Goal: Information Seeking & Learning: Compare options

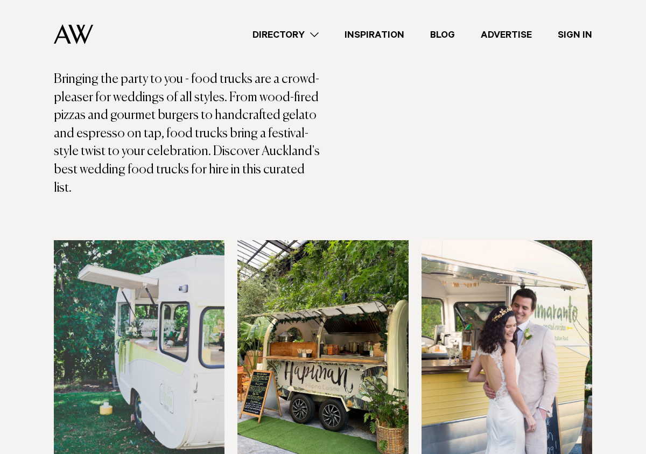
scroll to position [176, 0]
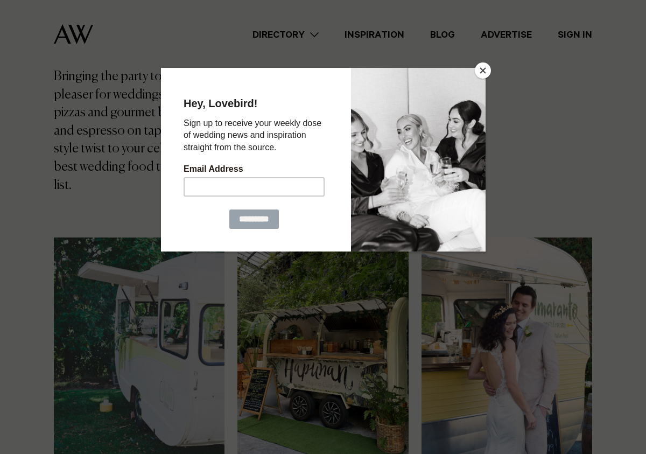
drag, startPoint x: 492, startPoint y: 68, endPoint x: 485, endPoint y: 72, distance: 8.4
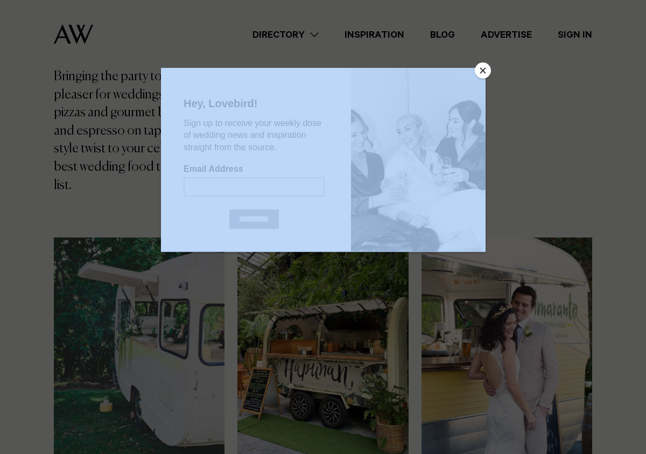
click at [485, 72] on button "Close" at bounding box center [483, 70] width 16 height 16
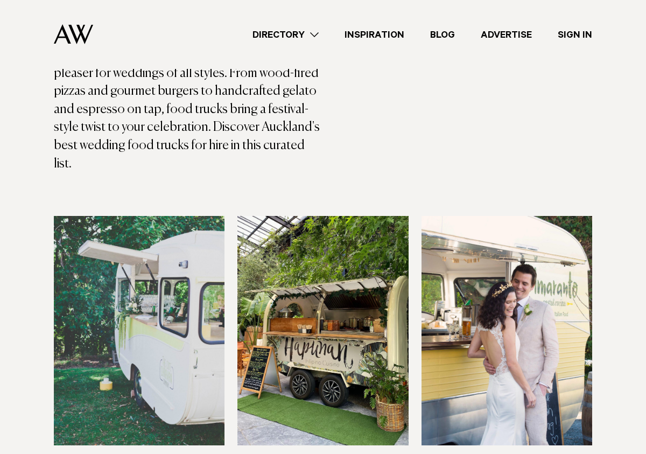
scroll to position [171, 0]
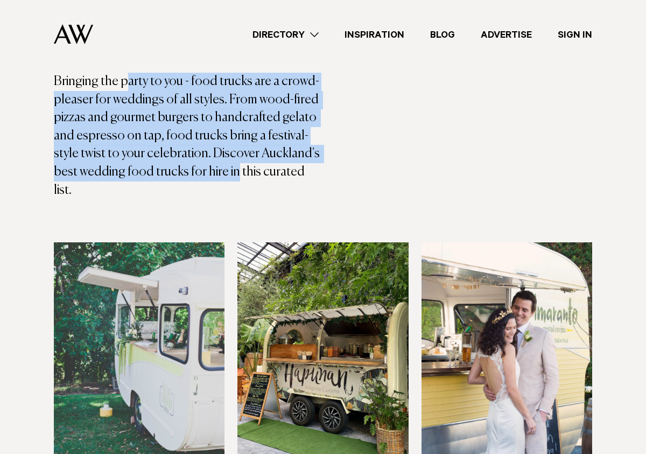
drag, startPoint x: 127, startPoint y: 76, endPoint x: 234, endPoint y: 167, distance: 140.6
click at [232, 167] on p "Bringing the party to you - food trucks are a crowd-pleaser for weddings of all…" at bounding box center [188, 136] width 269 height 127
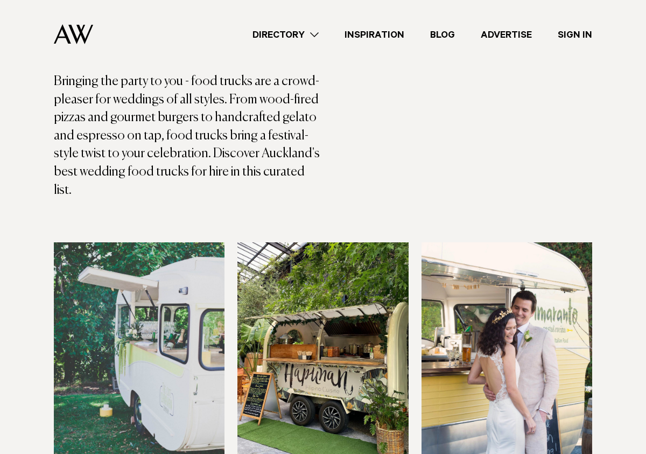
click at [235, 166] on p "Bringing the party to you - food trucks are a crowd-pleaser for weddings of all…" at bounding box center [188, 136] width 269 height 127
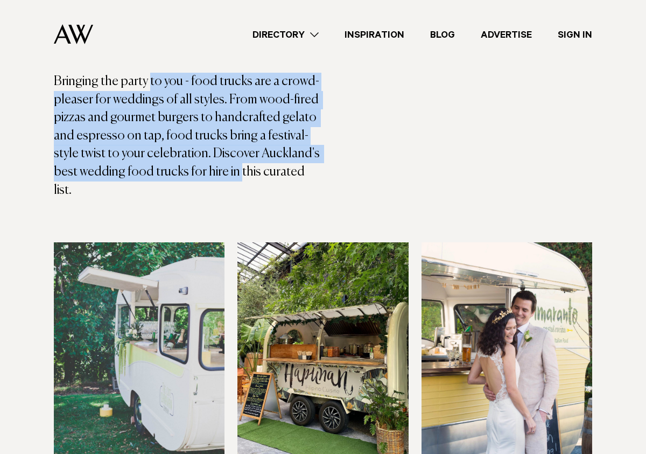
drag, startPoint x: 234, startPoint y: 165, endPoint x: 148, endPoint y: 83, distance: 118.5
click at [149, 83] on p "Bringing the party to you - food trucks are a crowd-pleaser for weddings of all…" at bounding box center [188, 136] width 269 height 127
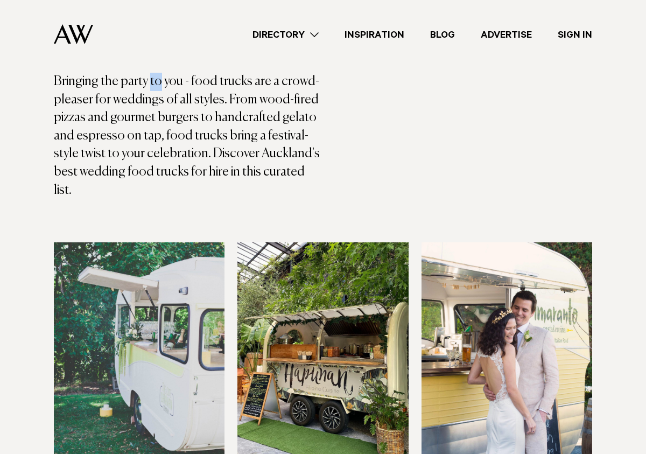
click at [151, 85] on p "Bringing the party to you - food trucks are a crowd-pleaser for weddings of all…" at bounding box center [188, 136] width 269 height 127
drag, startPoint x: 212, startPoint y: 132, endPoint x: 227, endPoint y: 143, distance: 18.5
click at [221, 142] on p "Bringing the party to you - food trucks are a crowd-pleaser for weddings of all…" at bounding box center [188, 136] width 269 height 127
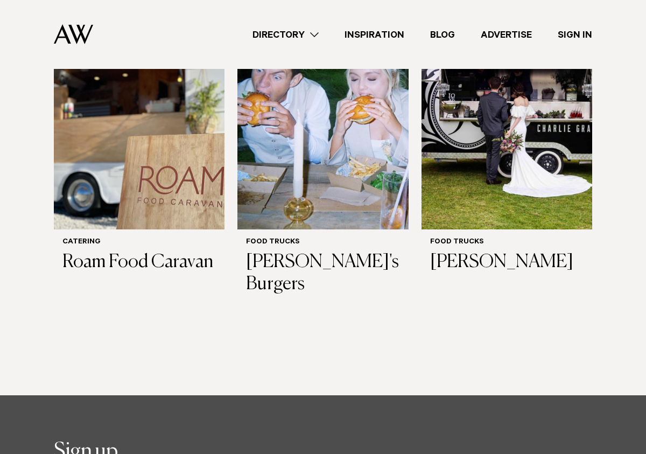
scroll to position [594, 0]
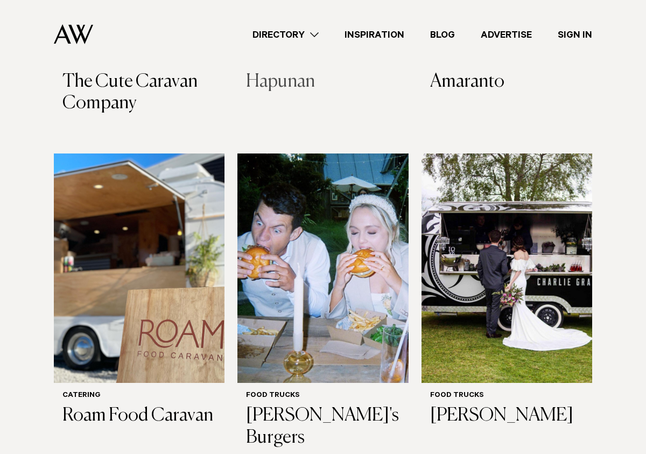
click at [327, 237] on img at bounding box center [322, 267] width 171 height 229
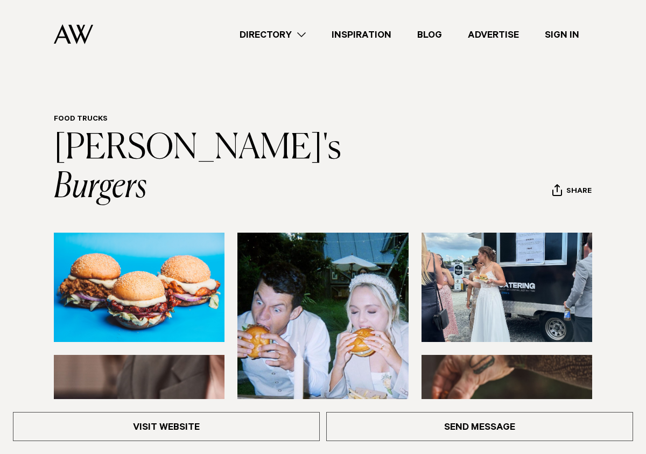
click at [481, 233] on img at bounding box center [507, 287] width 171 height 109
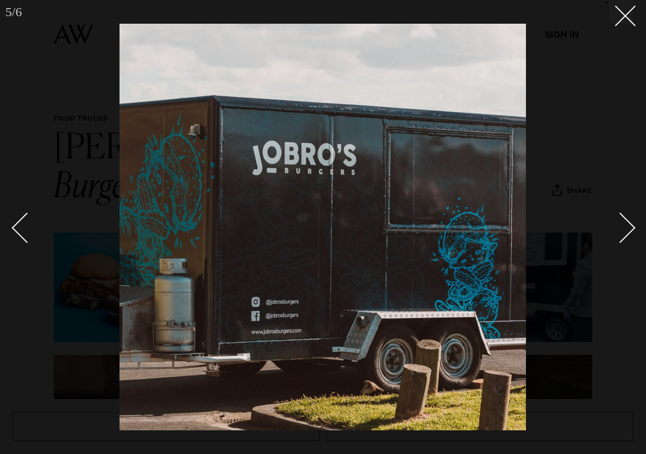
click at [608, 230] on div "Next slide" at bounding box center [620, 227] width 31 height 31
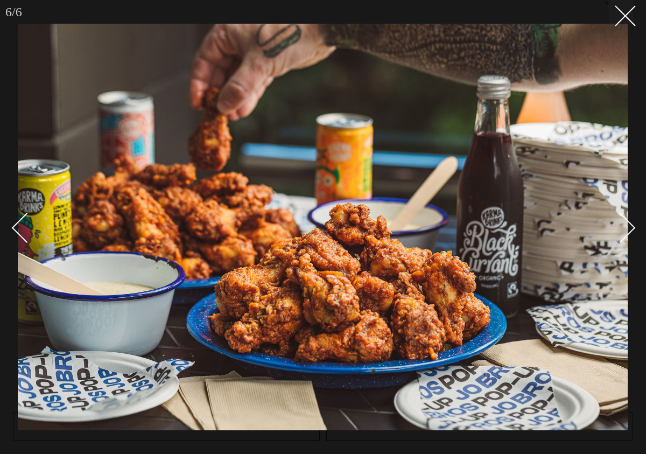
click at [633, 227] on div "Next slide" at bounding box center [620, 227] width 31 height 31
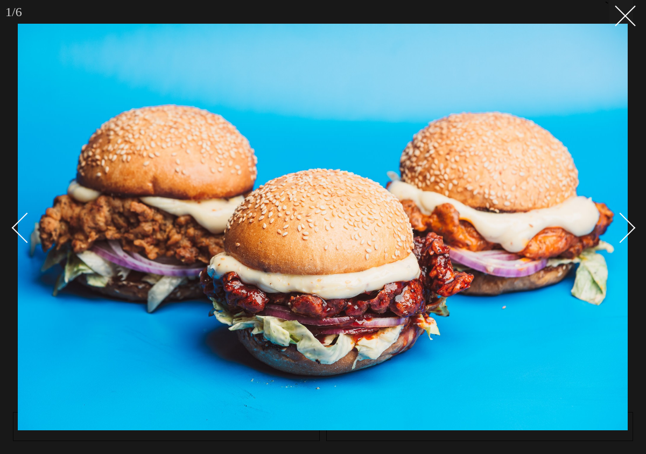
click at [631, 227] on div "Next slide" at bounding box center [620, 227] width 31 height 31
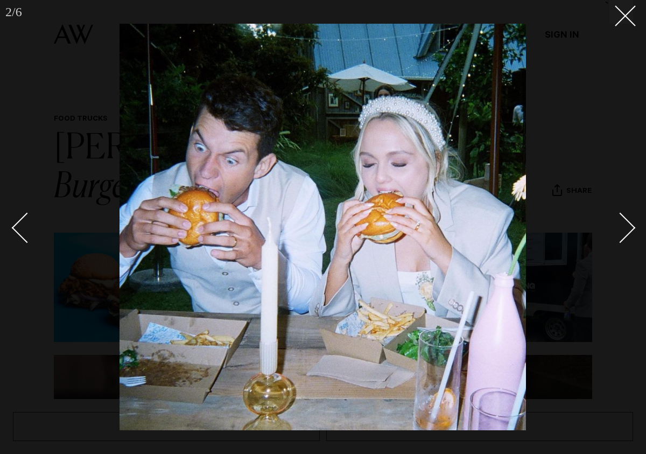
click at [631, 227] on div "Next slide" at bounding box center [620, 227] width 31 height 31
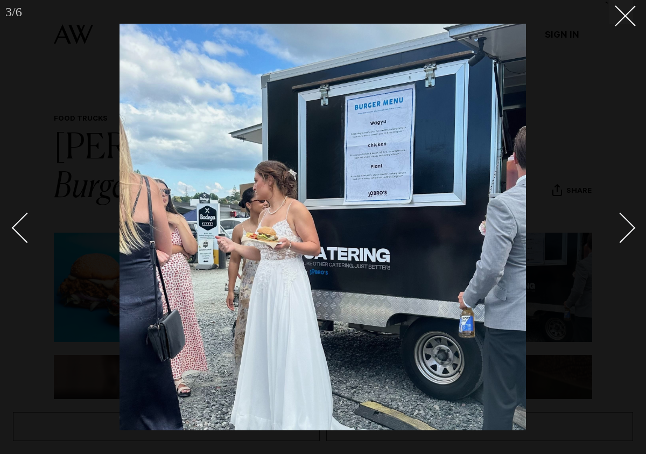
click at [631, 227] on div "Next slide" at bounding box center [620, 227] width 31 height 31
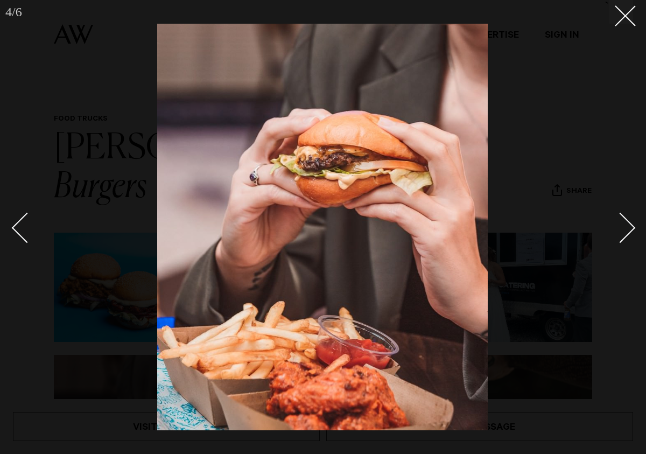
click at [631, 227] on div "Next slide" at bounding box center [620, 227] width 31 height 31
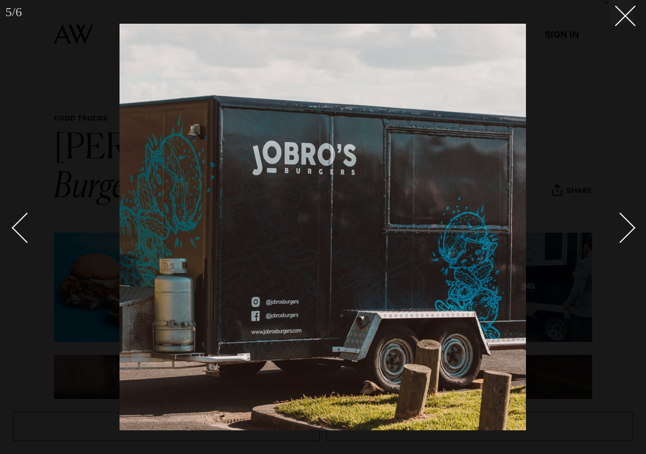
click at [631, 227] on div "Next slide" at bounding box center [620, 227] width 31 height 31
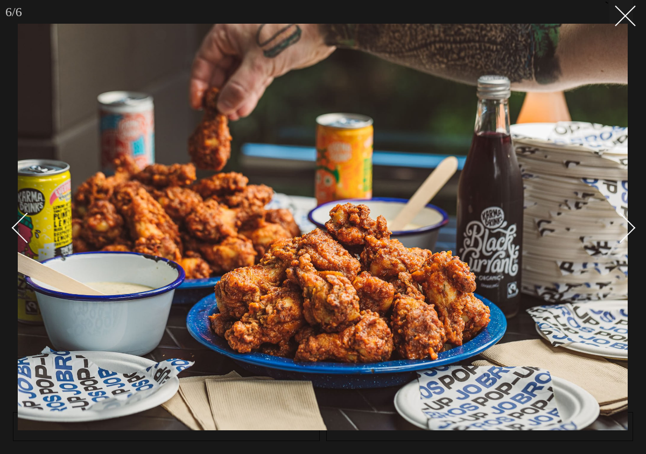
click at [631, 227] on div "Next slide" at bounding box center [620, 227] width 31 height 31
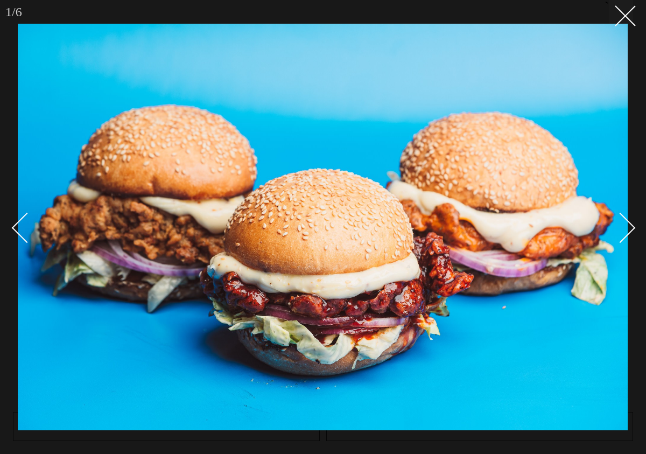
click at [631, 227] on div "Next slide" at bounding box center [620, 227] width 31 height 31
click at [633, 21] on div at bounding box center [323, 227] width 646 height 454
click at [622, 15] on icon at bounding box center [621, 11] width 13 height 13
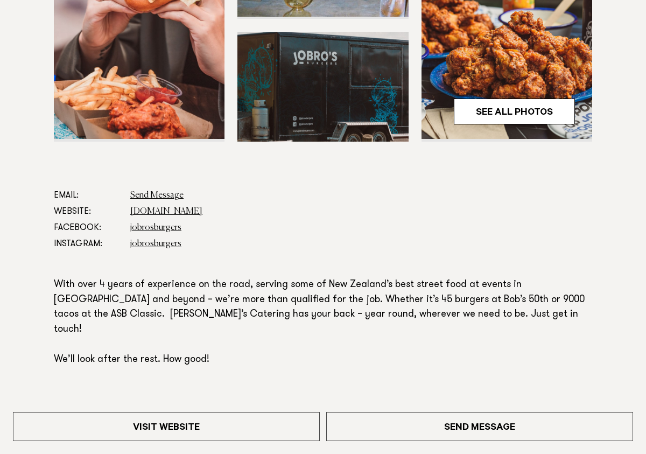
scroll to position [453, 0]
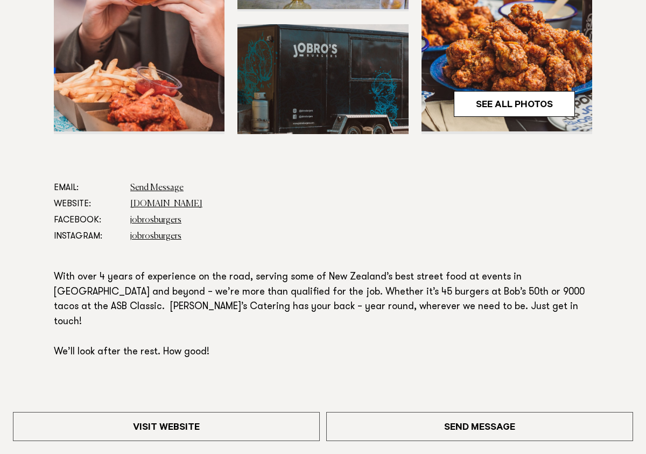
click at [338, 270] on p "With over 4 years of experience on the road, serving some of New Zealand’s best…" at bounding box center [323, 315] width 538 height 90
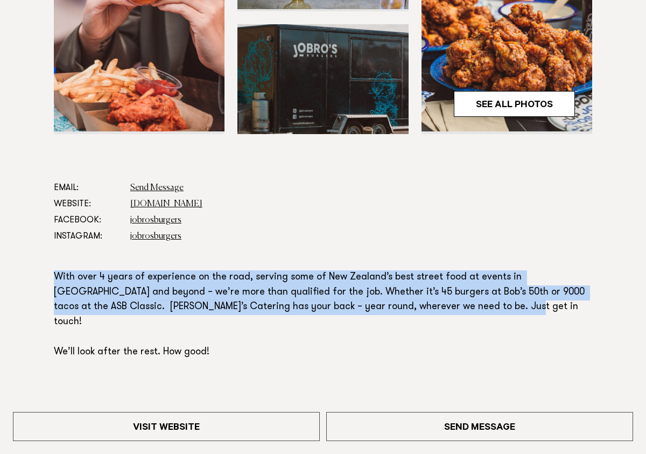
click at [338, 270] on p "With over 4 years of experience on the road, serving some of New Zealand’s best…" at bounding box center [323, 315] width 538 height 90
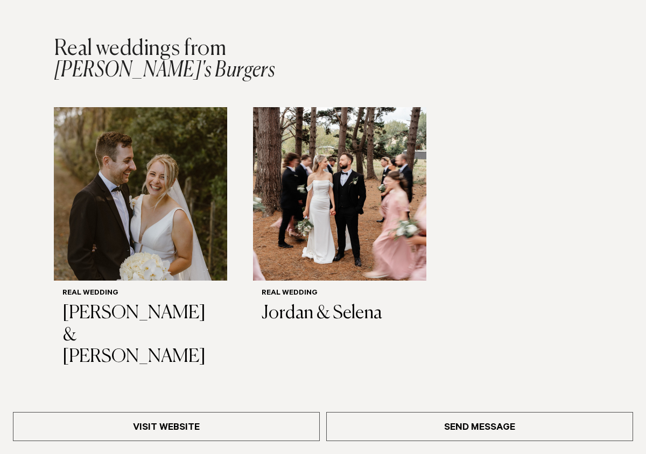
scroll to position [869, 0]
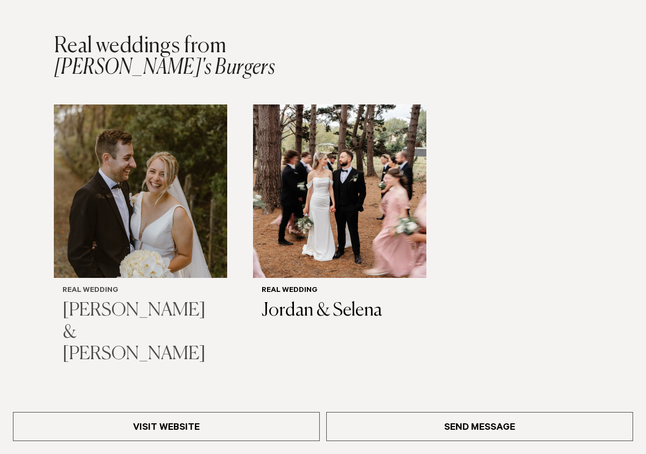
click at [170, 136] on img "1 / 2" at bounding box center [140, 190] width 173 height 173
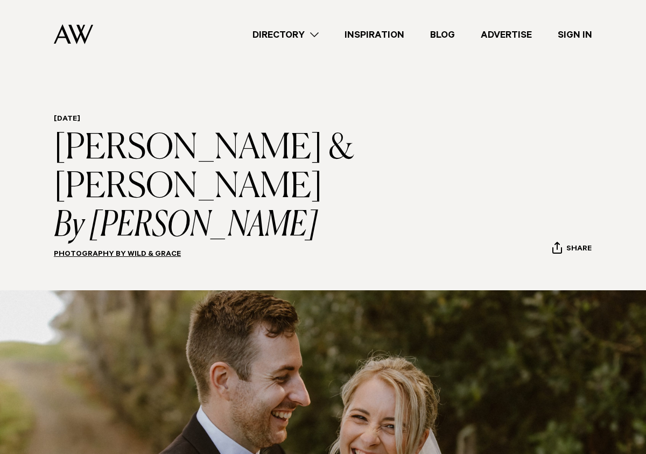
drag, startPoint x: 348, startPoint y: 182, endPoint x: 237, endPoint y: 167, distance: 111.4
click at [238, 167] on header "[DATE] [PERSON_NAME] & [PERSON_NAME] By [PERSON_NAME] Photography by Wild & Gra…" at bounding box center [323, 190] width 538 height 150
click at [301, 135] on h1 "Monique & Luke By Avya Trotter-Hlavac" at bounding box center [303, 187] width 498 height 116
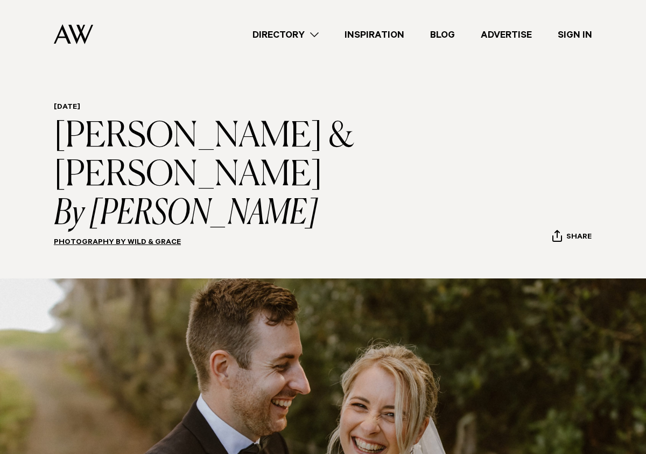
scroll to position [11, 0]
click at [223, 195] on icon "By Avya Trotter-Hlavac" at bounding box center [303, 214] width 498 height 39
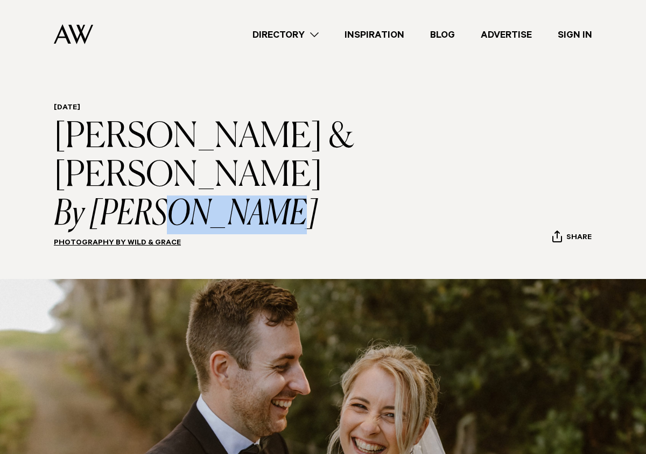
click at [223, 195] on icon "By Avya Trotter-Hlavac" at bounding box center [303, 214] width 498 height 39
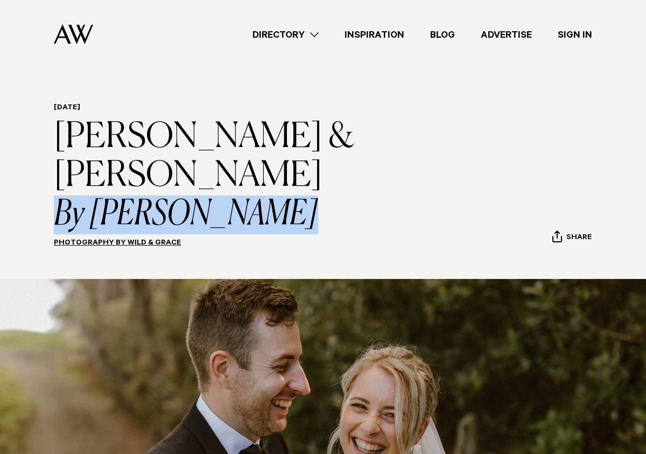
click at [223, 195] on icon "By Avya Trotter-Hlavac" at bounding box center [303, 214] width 498 height 39
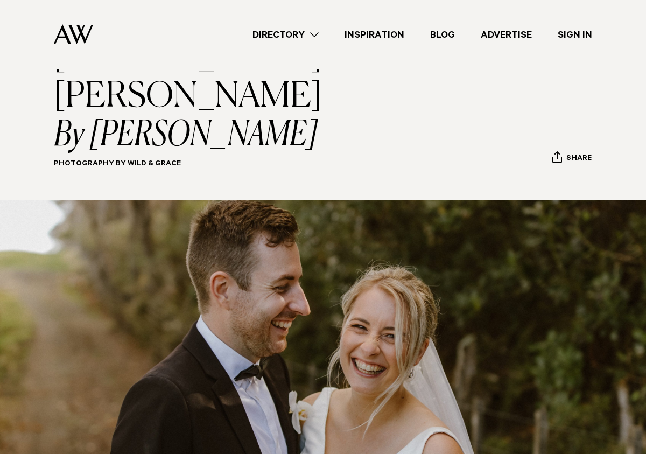
click at [269, 136] on div "21 Jun 2023 Monique & Luke By Avya Trotter-Hlavac Photography by Wild & Grace S…" at bounding box center [323, 285] width 538 height 522
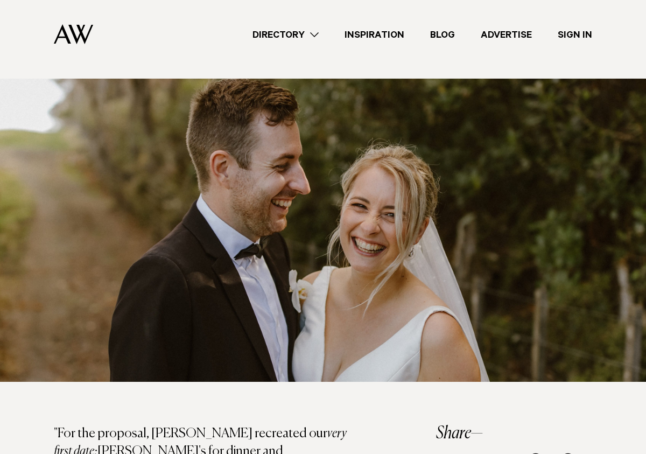
scroll to position [212, 0]
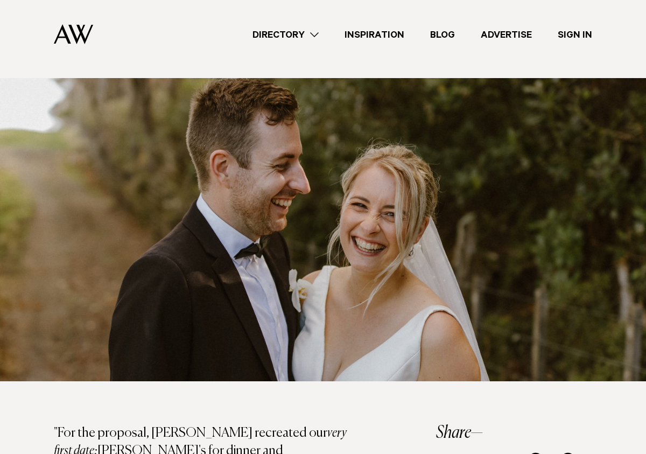
click at [300, 151] on img at bounding box center [323, 229] width 646 height 303
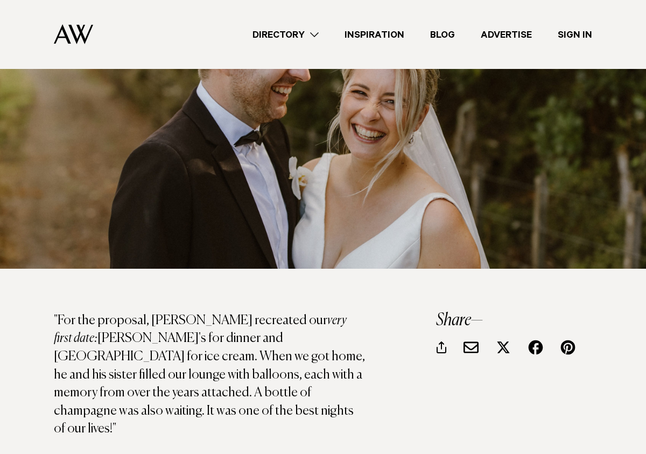
scroll to position [332, 0]
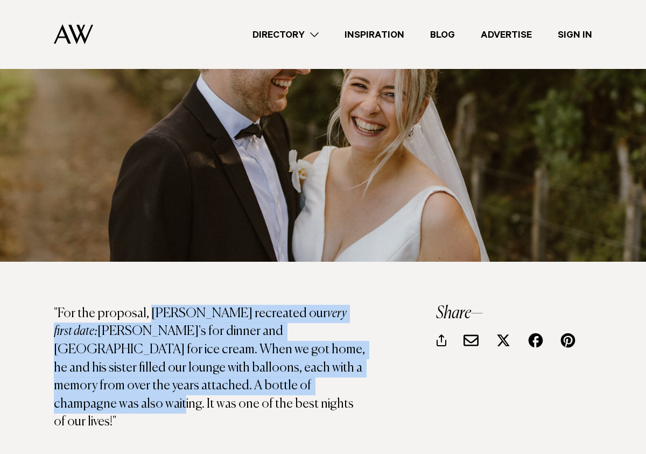
drag, startPoint x: 150, startPoint y: 275, endPoint x: 236, endPoint y: 350, distance: 114.1
click at [236, 350] on p ""For the proposal, Luke recreated our very first date: Archie's for dinner and …" at bounding box center [210, 368] width 312 height 127
click at [236, 349] on p ""For the proposal, Luke recreated our very first date: Archie's for dinner and …" at bounding box center [210, 368] width 312 height 127
drag, startPoint x: 236, startPoint y: 349, endPoint x: 129, endPoint y: 277, distance: 129.5
click at [129, 305] on p ""For the proposal, Luke recreated our very first date: Archie's for dinner and …" at bounding box center [210, 368] width 312 height 127
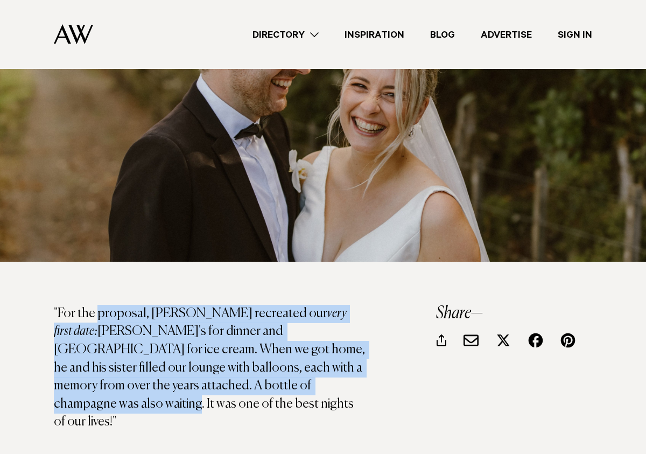
click at [129, 305] on p ""For the proposal, Luke recreated our very first date: Archie's for dinner and …" at bounding box center [210, 368] width 312 height 127
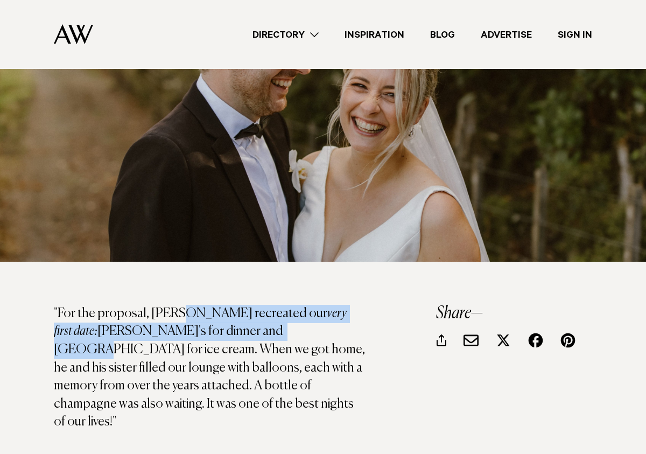
drag, startPoint x: 178, startPoint y: 284, endPoint x: 202, endPoint y: 292, distance: 26.1
click at [202, 305] on p ""For the proposal, Luke recreated our very first date: Archie's for dinner and …" at bounding box center [210, 368] width 312 height 127
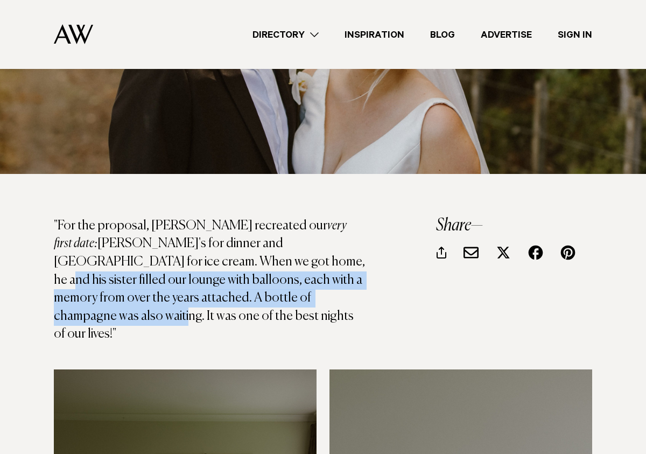
drag, startPoint x: 239, startPoint y: 262, endPoint x: 166, endPoint y: 232, distance: 78.0
click at [166, 232] on p ""For the proposal, Luke recreated our very first date: Archie's for dinner and …" at bounding box center [210, 280] width 312 height 127
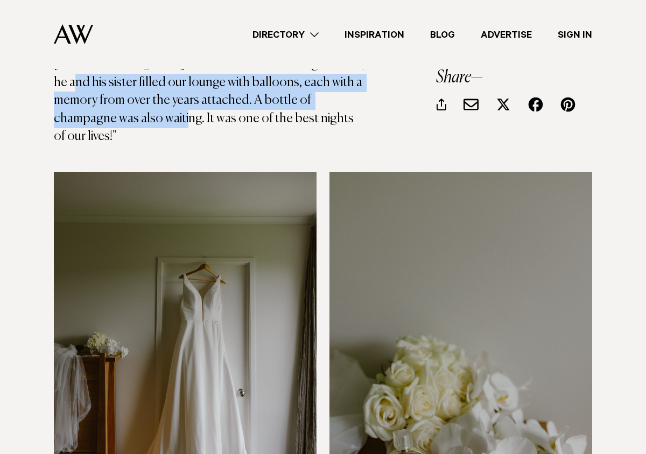
scroll to position [668, 0]
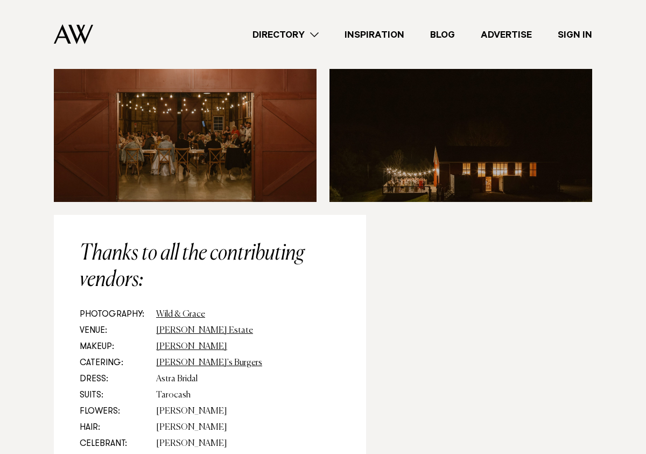
scroll to position [10417, 0]
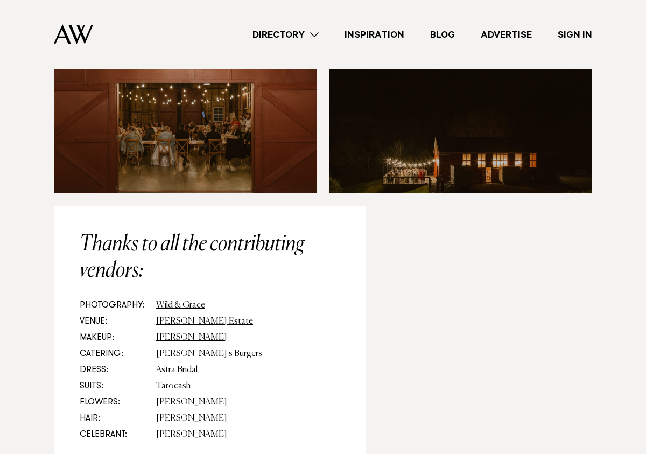
drag, startPoint x: 202, startPoint y: 192, endPoint x: 159, endPoint y: 215, distance: 49.1
click at [201, 232] on h3 "Thanks to all the contributing vendors:" at bounding box center [210, 258] width 261 height 53
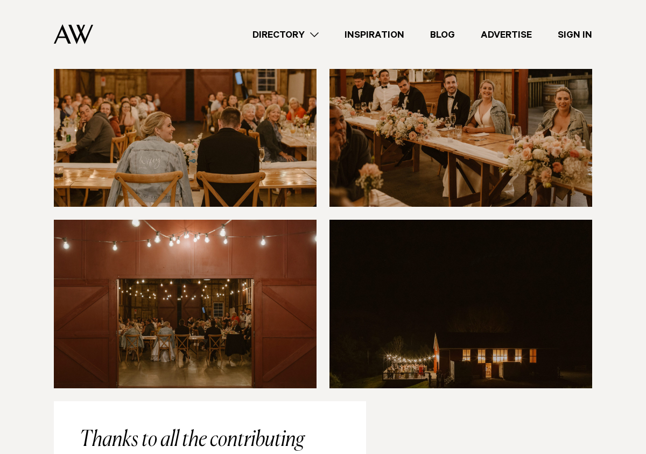
scroll to position [10107, 0]
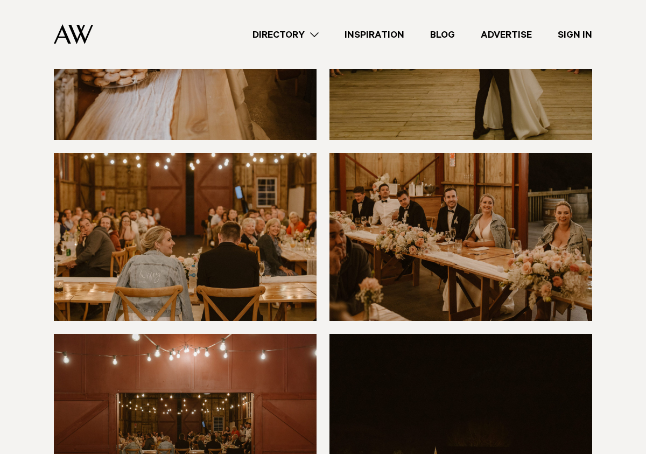
click at [261, 208] on img at bounding box center [185, 237] width 263 height 168
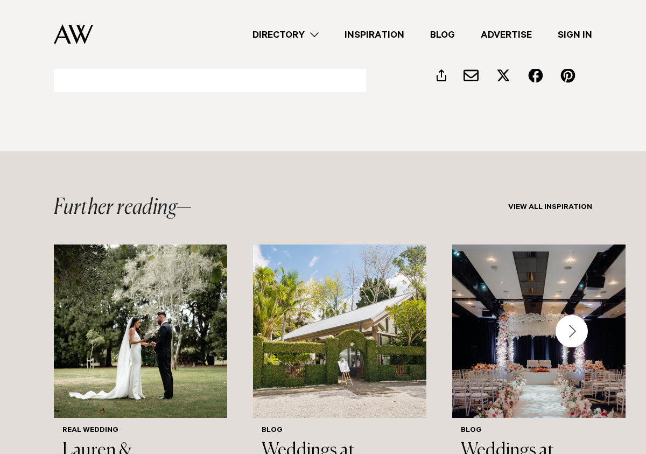
scroll to position [10803, 0]
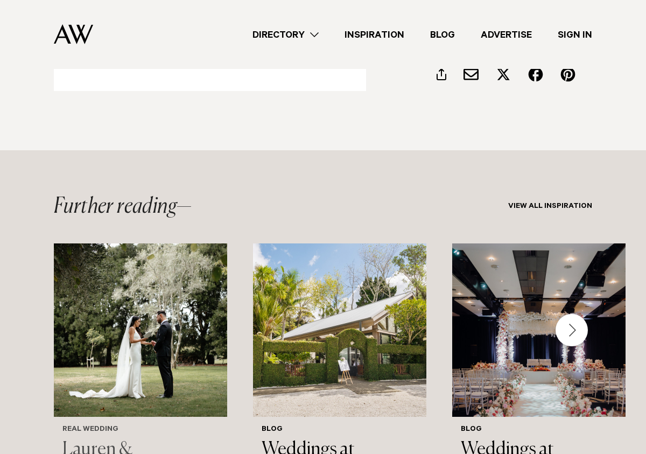
click at [87, 317] on img "1 / 3" at bounding box center [140, 329] width 173 height 173
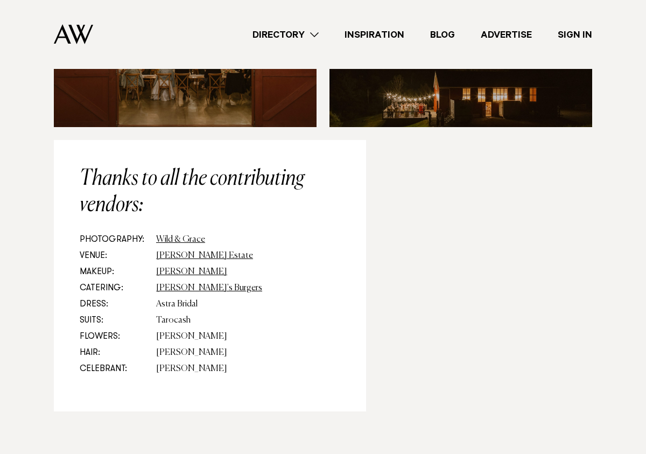
scroll to position [10490, 0]
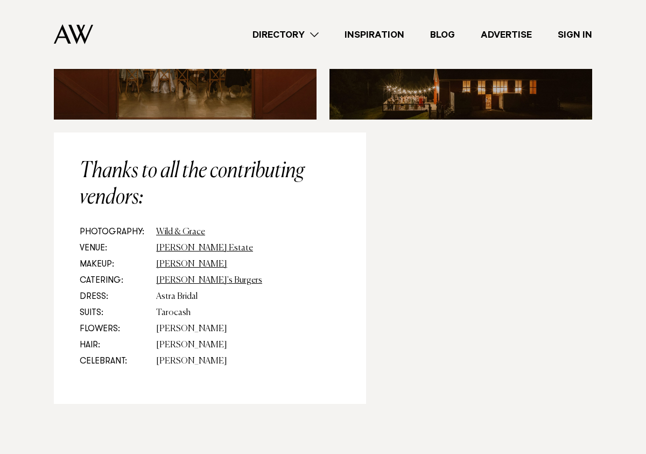
click at [317, 31] on link "Directory" at bounding box center [286, 34] width 92 height 15
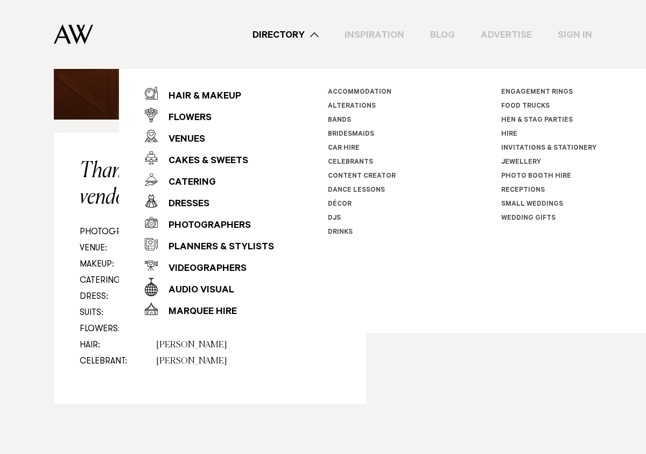
scroll to position [10483, 0]
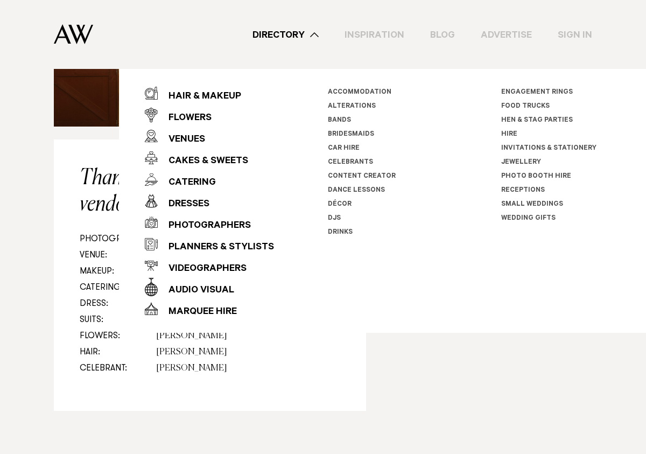
click at [518, 102] on li "Food Trucks" at bounding box center [561, 107] width 120 height 14
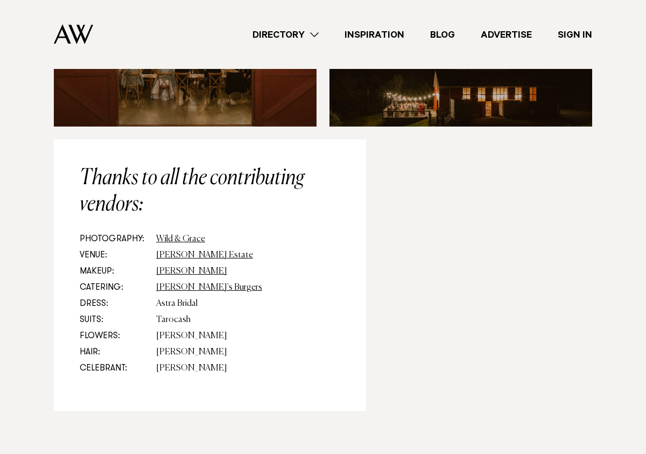
click at [316, 37] on link "Directory" at bounding box center [286, 34] width 92 height 15
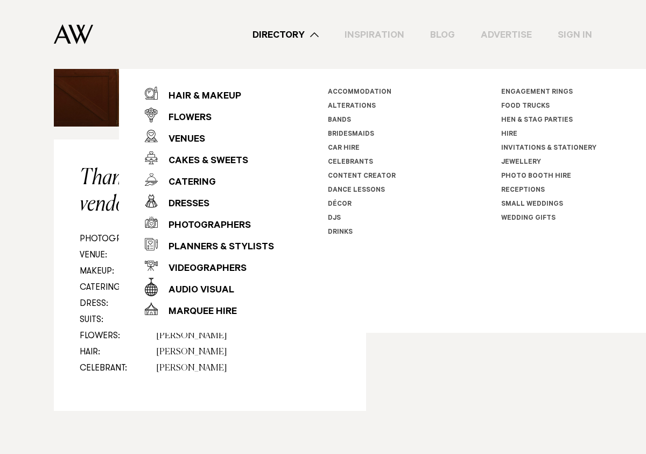
click at [534, 107] on link "Food Trucks" at bounding box center [525, 107] width 48 height 8
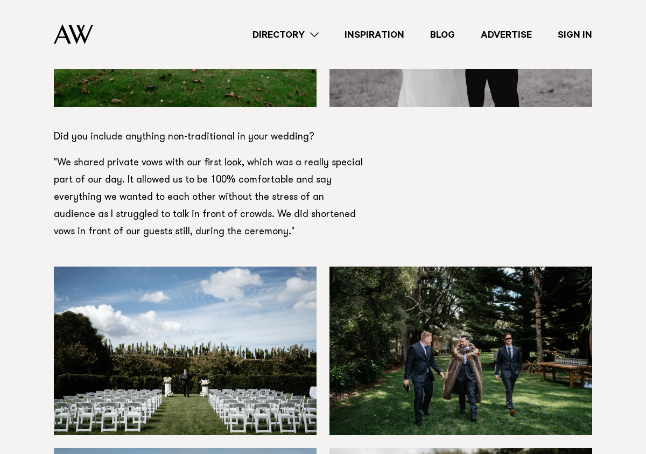
scroll to position [5813, 0]
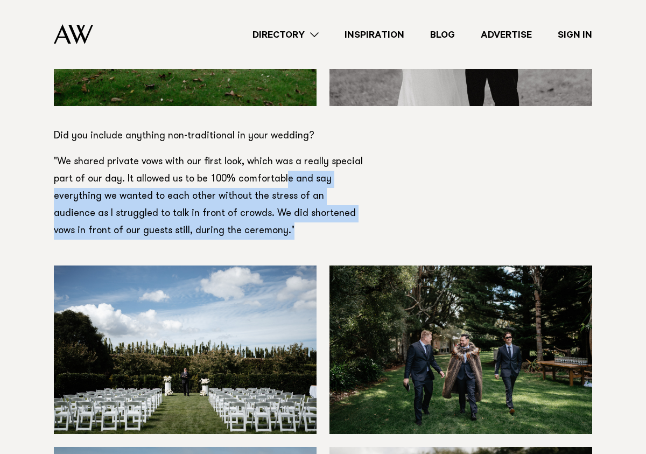
drag, startPoint x: 311, startPoint y: 226, endPoint x: 282, endPoint y: 172, distance: 60.9
click at [282, 172] on p ""We shared private vows with our first look, which was a really special part of…" at bounding box center [210, 204] width 312 height 103
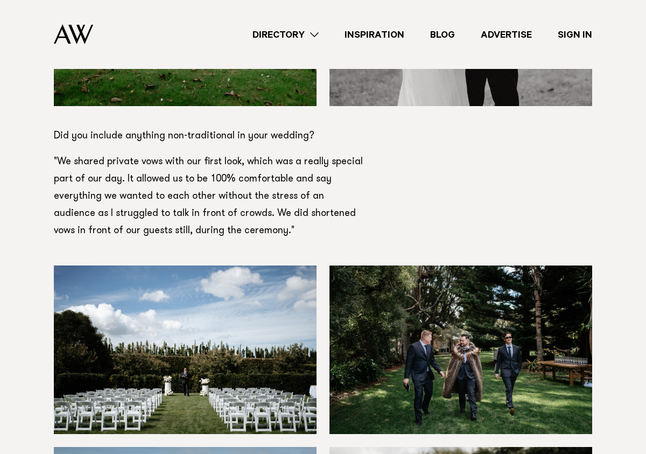
click at [282, 172] on p ""We shared private vows with our first look, which was a really special part of…" at bounding box center [210, 204] width 312 height 103
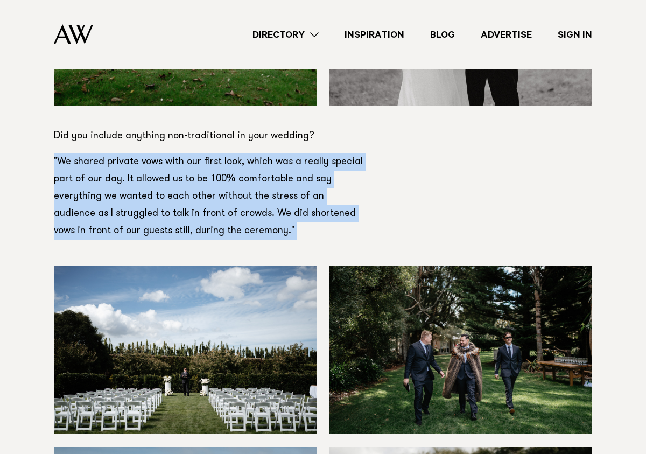
click at [282, 172] on p ""We shared private vows with our first look, which was a really special part of…" at bounding box center [210, 204] width 312 height 103
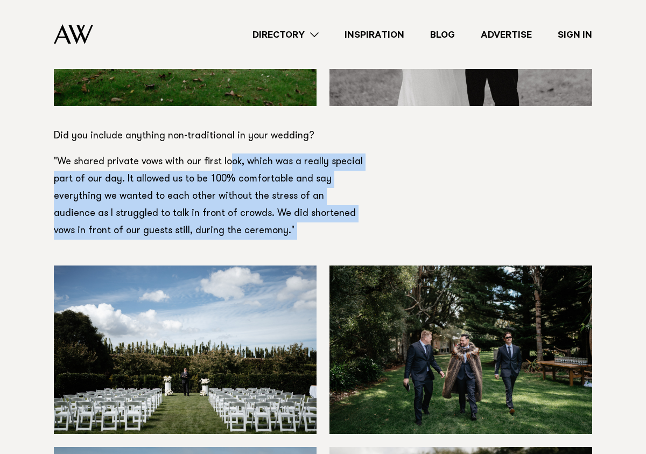
click at [228, 167] on p ""We shared private vows with our first look, which was a really special part of…" at bounding box center [210, 204] width 312 height 103
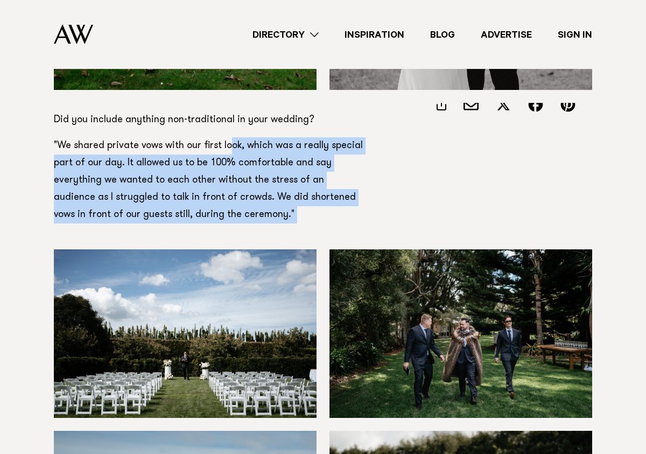
scroll to position [5831, 0]
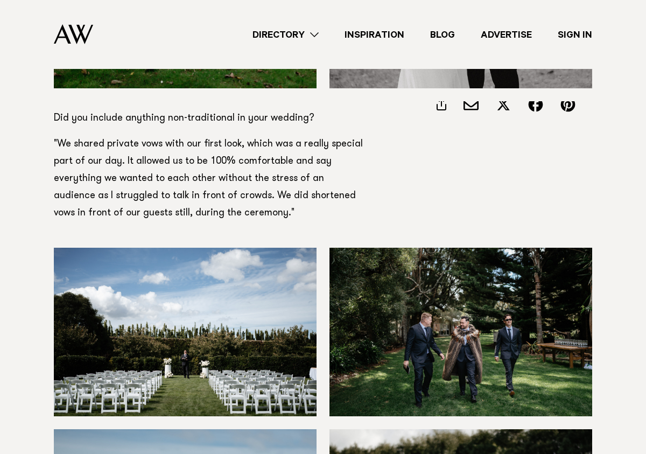
click at [159, 143] on p ""We shared private vows with our first look, which was a really special part of…" at bounding box center [210, 187] width 312 height 103
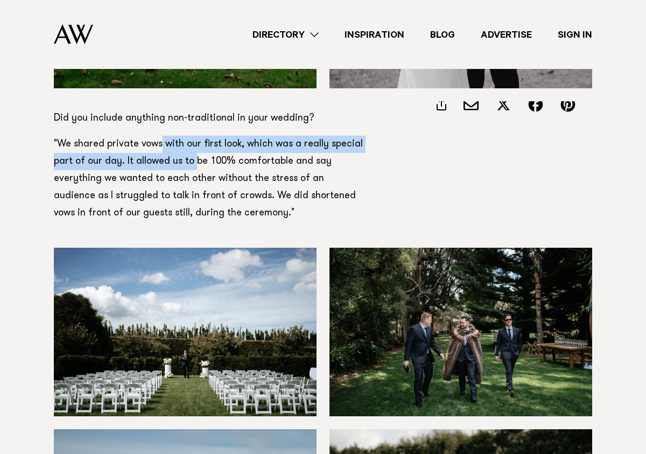
drag, startPoint x: 159, startPoint y: 143, endPoint x: 190, endPoint y: 158, distance: 34.4
click at [190, 158] on p ""We shared private vows with our first look, which was a really special part of…" at bounding box center [210, 187] width 312 height 103
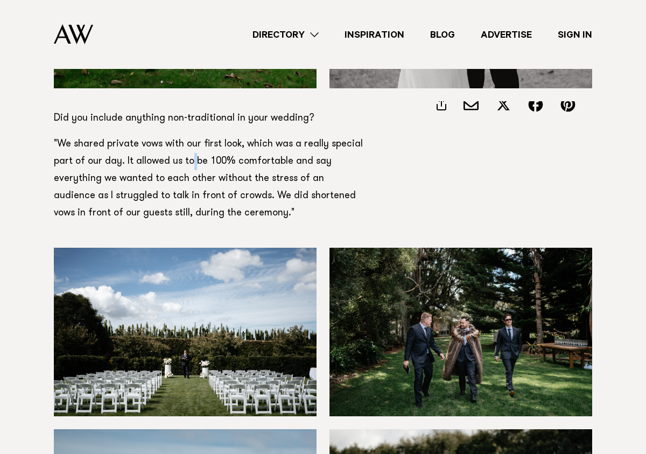
click at [190, 158] on p ""We shared private vows with our first look, which was a really special part of…" at bounding box center [210, 187] width 312 height 103
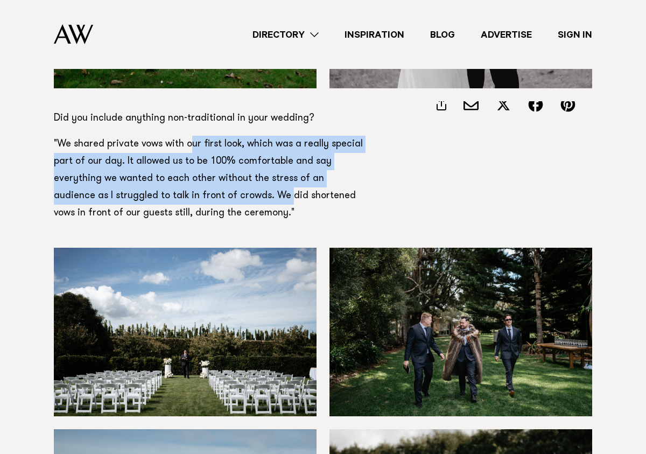
drag, startPoint x: 190, startPoint y: 144, endPoint x: 244, endPoint y: 200, distance: 78.1
click at [243, 200] on p ""We shared private vows with our first look, which was a really special part of…" at bounding box center [210, 187] width 312 height 103
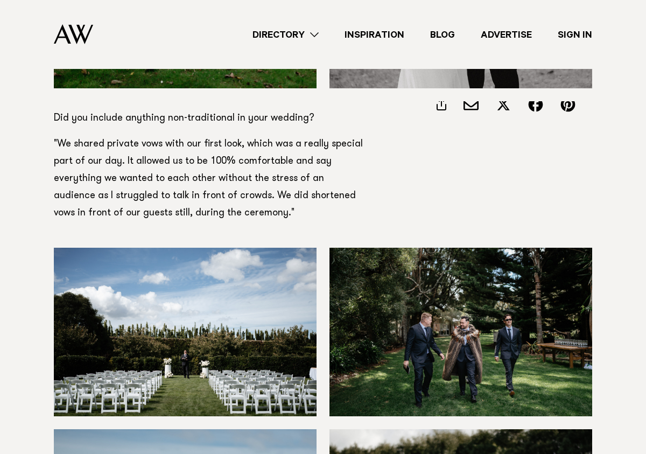
click at [255, 200] on p ""We shared private vows with our first look, which was a really special part of…" at bounding box center [210, 187] width 312 height 103
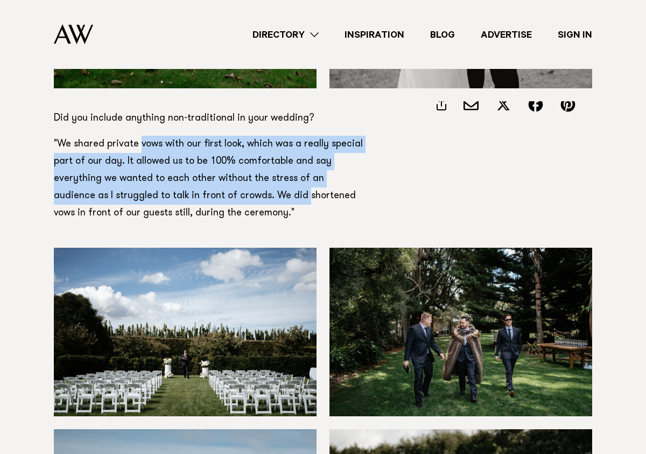
drag, startPoint x: 255, startPoint y: 200, endPoint x: 151, endPoint y: 142, distance: 118.3
click at [151, 142] on p ""We shared private vows with our first look, which was a really special part of…" at bounding box center [210, 187] width 312 height 103
drag, startPoint x: 151, startPoint y: 142, endPoint x: 241, endPoint y: 195, distance: 104.5
click at [241, 195] on p ""We shared private vows with our first look, which was a really special part of…" at bounding box center [210, 187] width 312 height 103
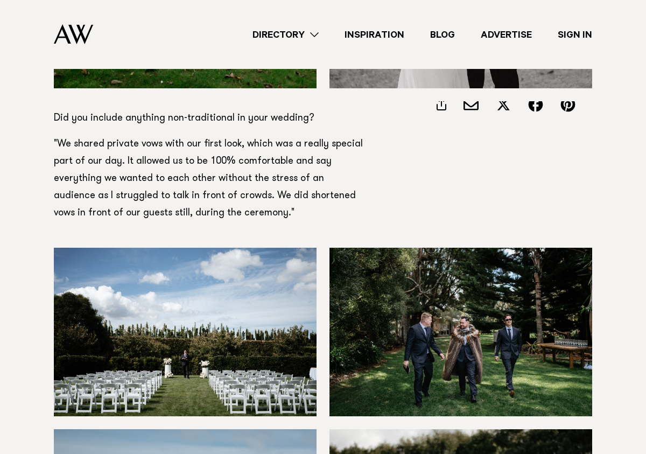
click at [242, 216] on p ""We shared private vows with our first look, which was a really special part of…" at bounding box center [210, 187] width 312 height 103
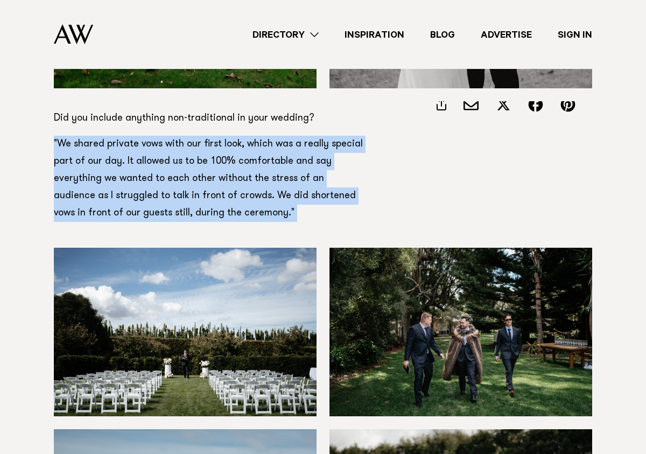
click at [242, 216] on p ""We shared private vows with our first look, which was a really special part of…" at bounding box center [210, 187] width 312 height 103
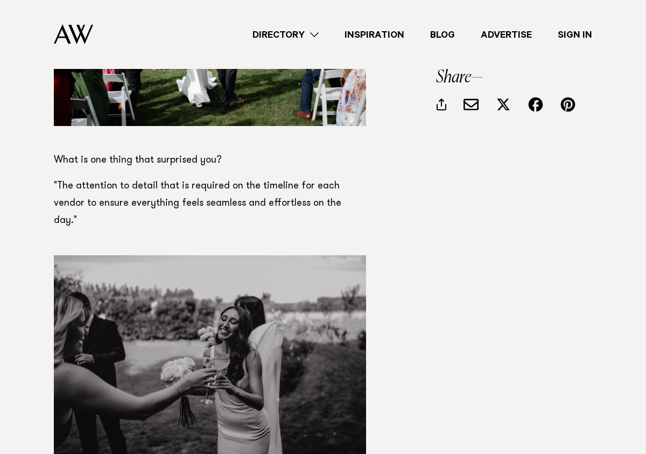
scroll to position [7809, 0]
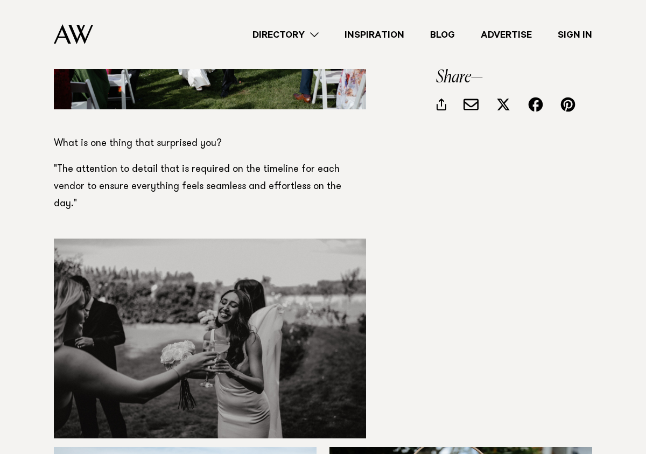
click at [275, 185] on p ""The attention to detail that is required on the timeline for each vendor to en…" at bounding box center [210, 195] width 312 height 69
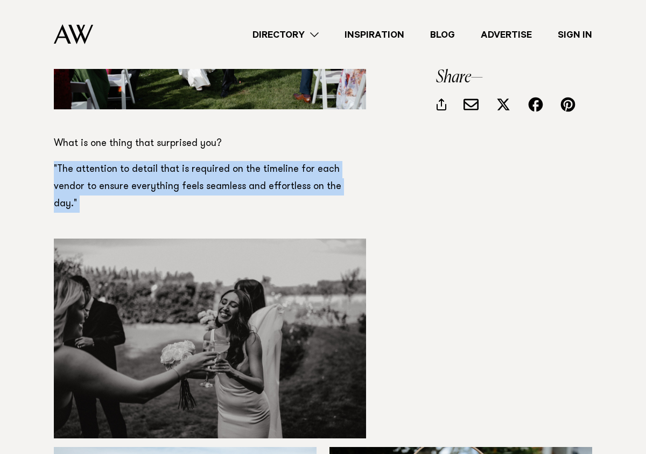
click at [275, 185] on p ""The attention to detail that is required on the timeline for each vendor to en…" at bounding box center [210, 195] width 312 height 69
click at [304, 167] on p ""The attention to detail that is required on the timeline for each vendor to en…" at bounding box center [210, 195] width 312 height 69
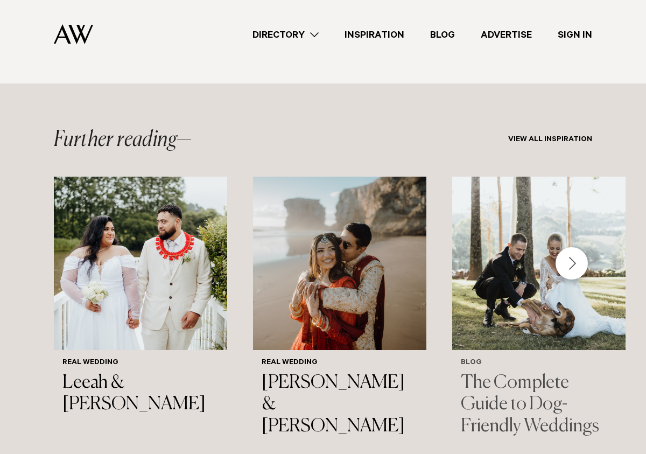
scroll to position [11231, 0]
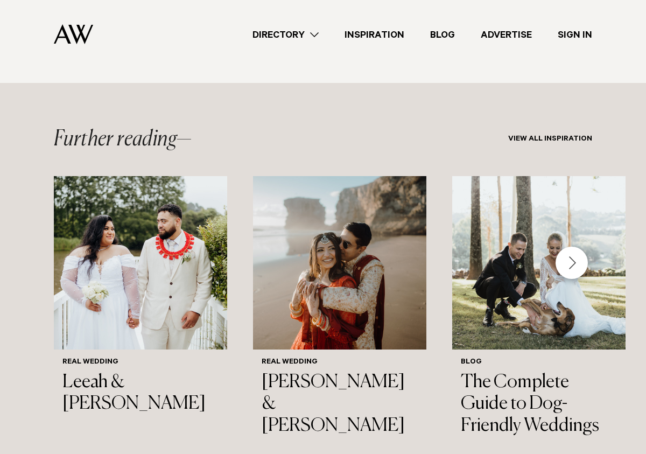
click at [583, 247] on div "Next slide" at bounding box center [572, 263] width 32 height 32
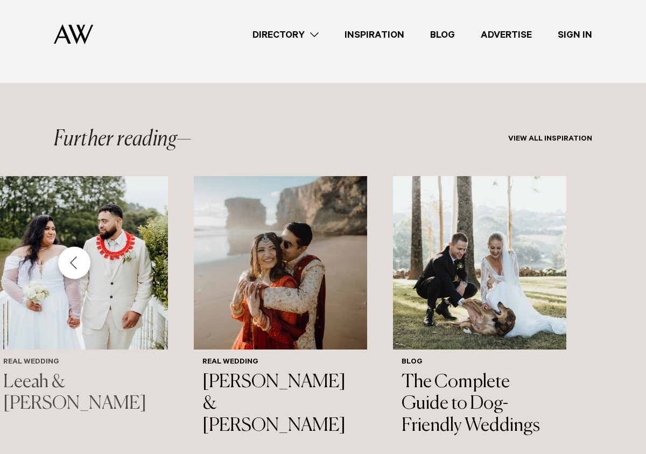
click at [59, 235] on img "1 / 3" at bounding box center [81, 262] width 173 height 173
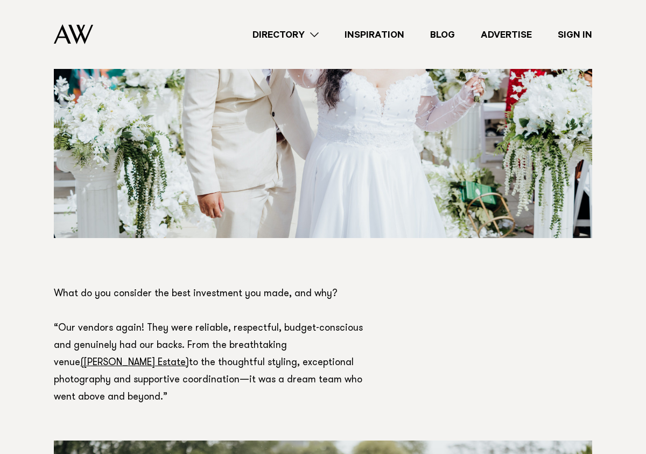
scroll to position [2348, 0]
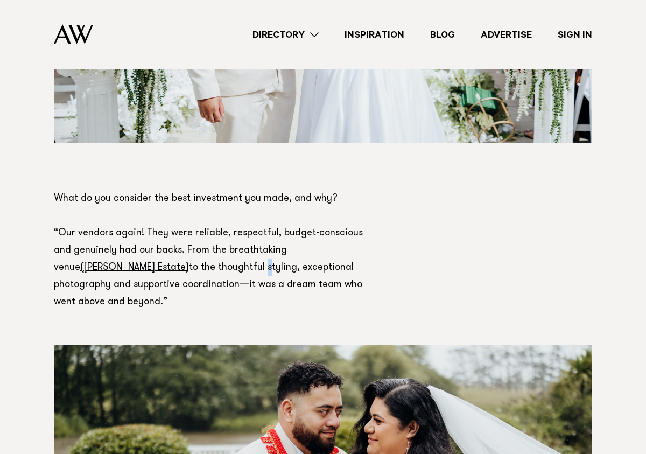
drag, startPoint x: 161, startPoint y: 222, endPoint x: 155, endPoint y: 199, distance: 23.4
click at [158, 207] on p "What do you consider the best investment you made, and why? “Our vendors again!…" at bounding box center [210, 250] width 312 height 121
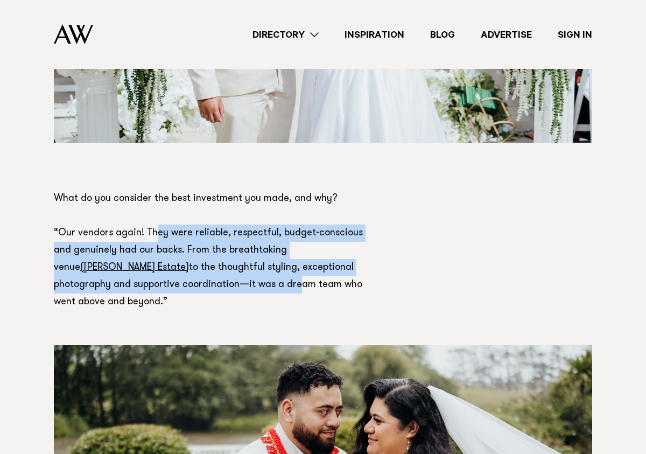
drag, startPoint x: 155, startPoint y: 181, endPoint x: 218, endPoint y: 225, distance: 76.6
click at [216, 225] on p "What do you consider the best investment you made, and why? “Our vendors again!…" at bounding box center [210, 250] width 312 height 121
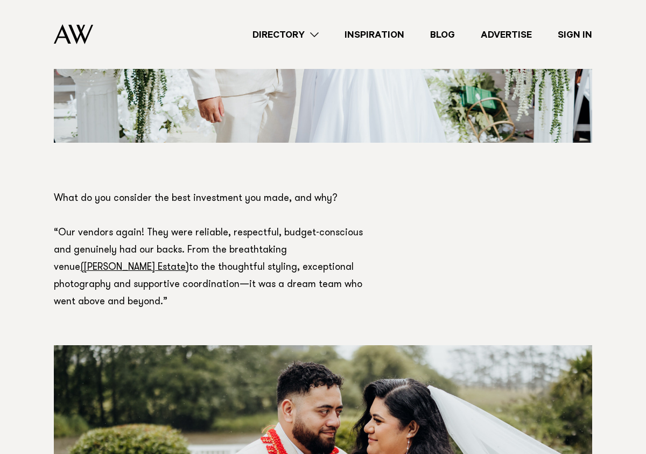
click at [229, 226] on p "What do you consider the best investment you made, and why? “Our vendors again!…" at bounding box center [210, 250] width 312 height 121
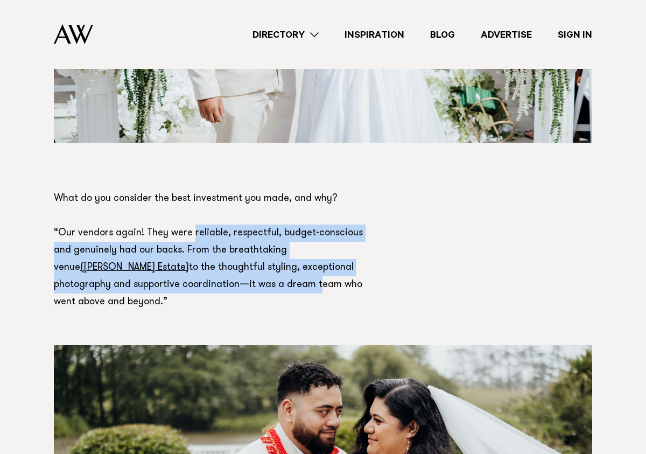
drag, startPoint x: 221, startPoint y: 216, endPoint x: 189, endPoint y: 179, distance: 48.8
click at [191, 190] on p "What do you consider the best investment you made, and why? “Our vendors again!…" at bounding box center [210, 250] width 312 height 121
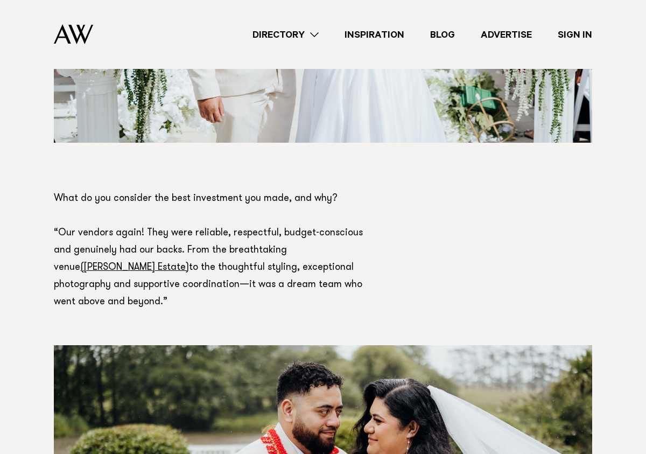
click at [188, 190] on p "What do you consider the best investment you made, and why? “Our vendors again!…" at bounding box center [210, 250] width 312 height 121
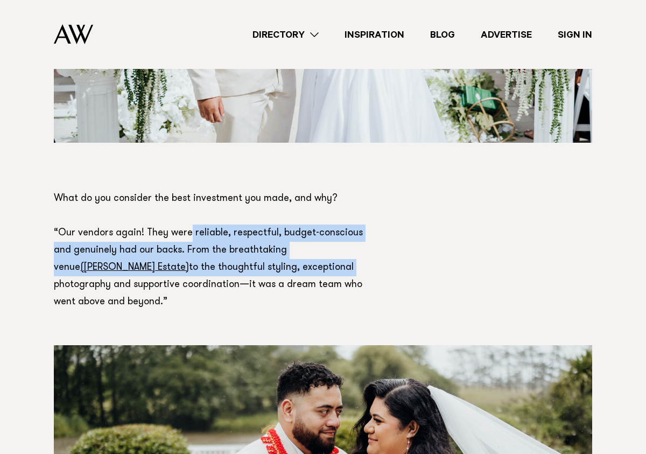
drag, startPoint x: 188, startPoint y: 179, endPoint x: 210, endPoint y: 223, distance: 48.9
click at [202, 220] on p "What do you consider the best investment you made, and why? “Our vendors again!…" at bounding box center [210, 250] width 312 height 121
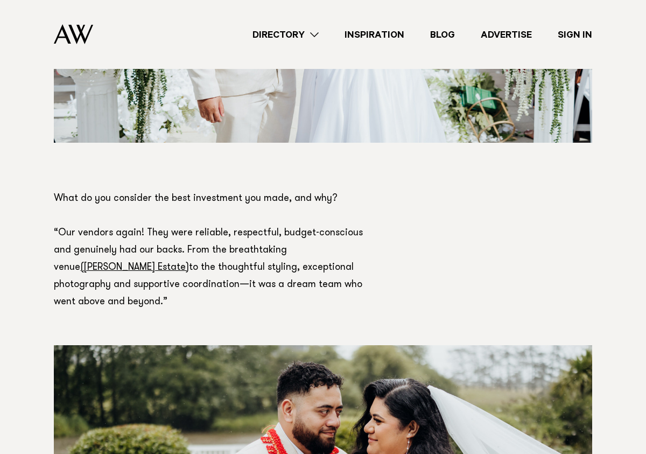
click at [215, 226] on p "What do you consider the best investment you made, and why? “Our vendors again!…" at bounding box center [210, 250] width 312 height 121
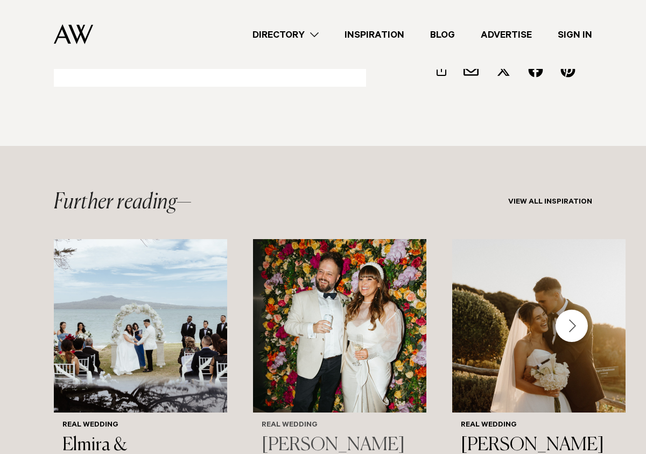
scroll to position [5187, 0]
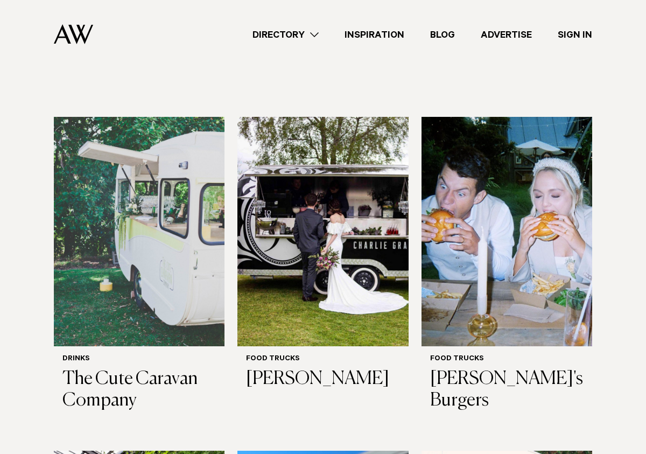
scroll to position [326, 0]
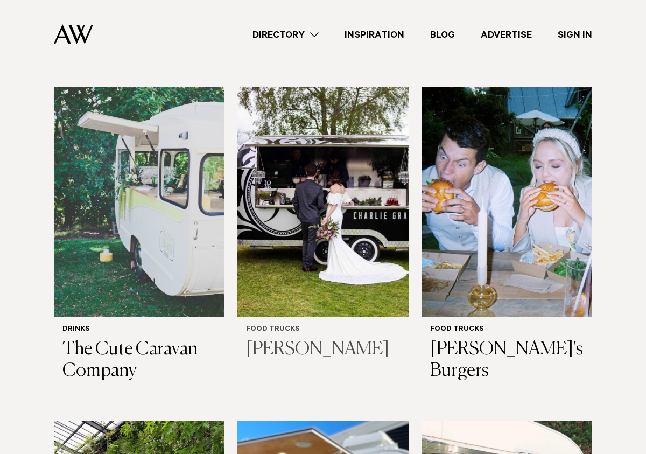
click at [318, 202] on img at bounding box center [322, 201] width 171 height 229
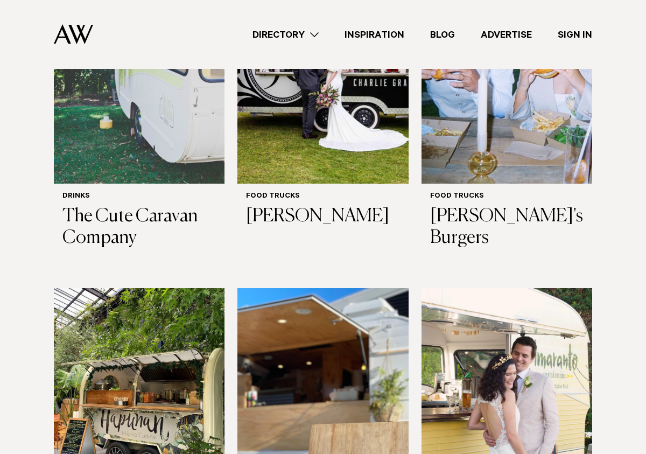
scroll to position [578, 0]
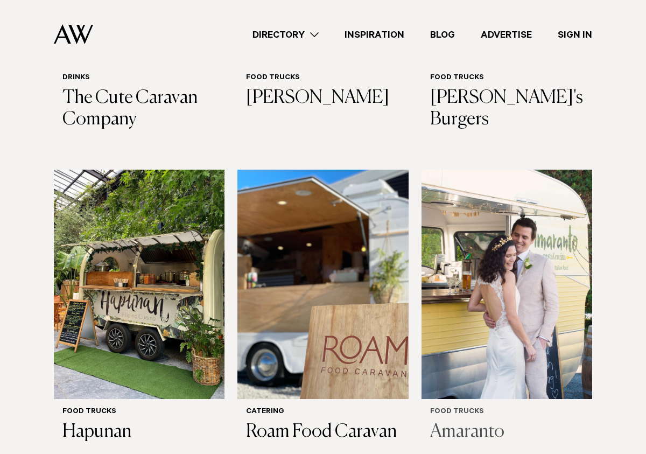
click at [498, 257] on img at bounding box center [507, 284] width 171 height 229
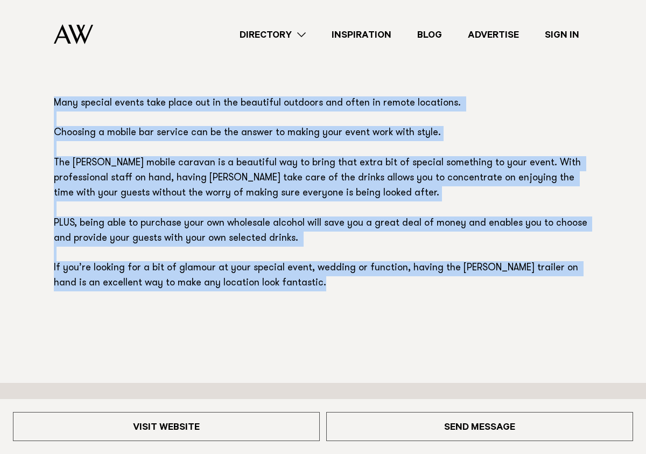
scroll to position [529, 0]
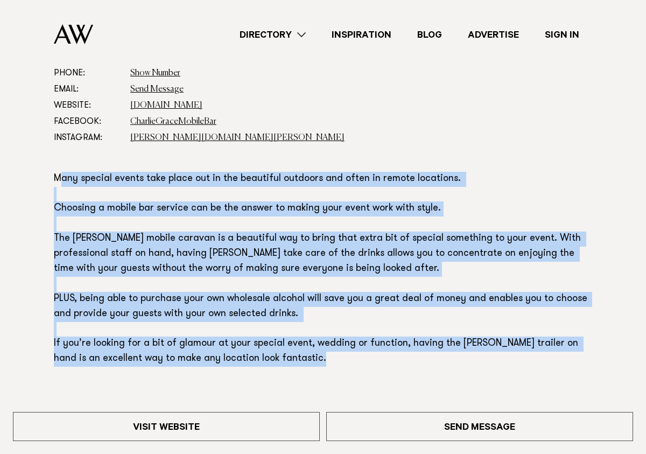
drag, startPoint x: 284, startPoint y: 173, endPoint x: 58, endPoint y: 179, distance: 226.8
click at [61, 178] on section "Phone: Show Number 021 273 3968 Email: Send Message Website: [DOMAIN_NAME] Face…" at bounding box center [323, 239] width 538 height 348
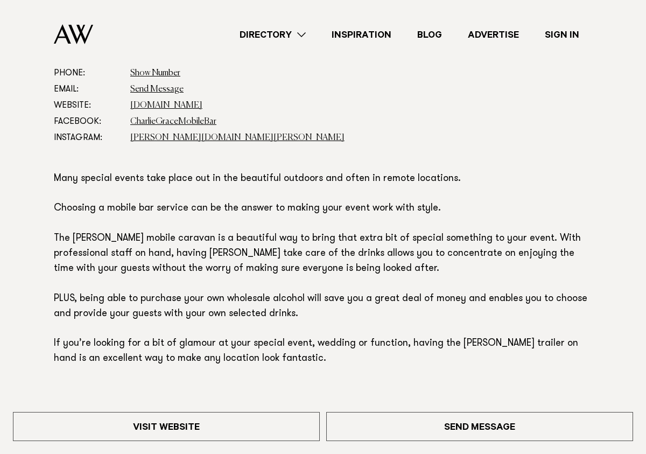
click at [58, 180] on p "Many special events take place out in the beautiful outdoors and often in remot…" at bounding box center [323, 269] width 538 height 195
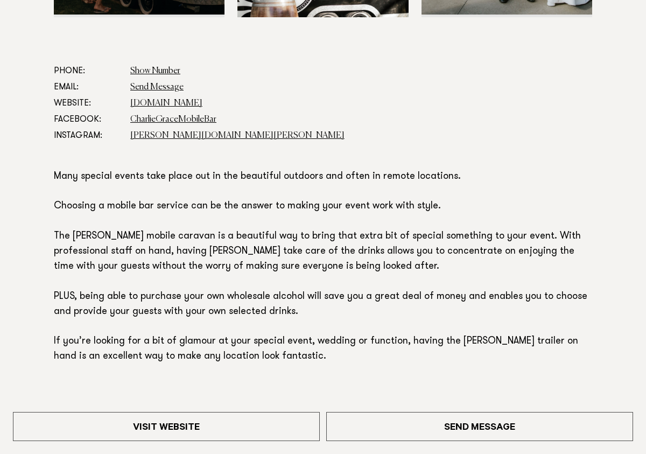
scroll to position [529, 0]
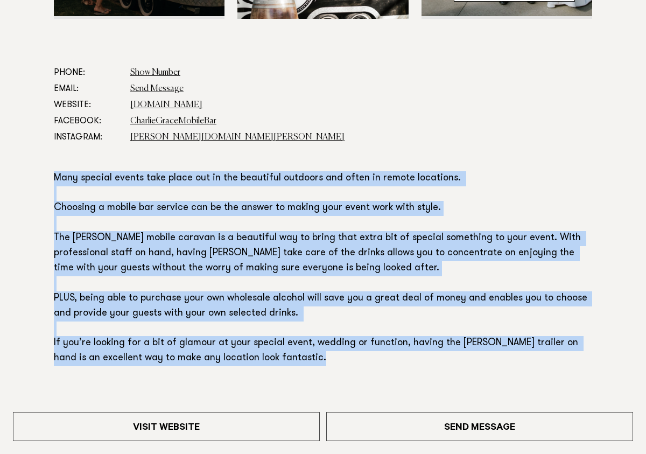
drag, startPoint x: 43, startPoint y: 166, endPoint x: 347, endPoint y: 358, distance: 359.6
click at [347, 358] on div "Phone: Show Number 021 273 3968 Email: Send Message Website: www.charliegrace.c…" at bounding box center [323, 239] width 629 height 348
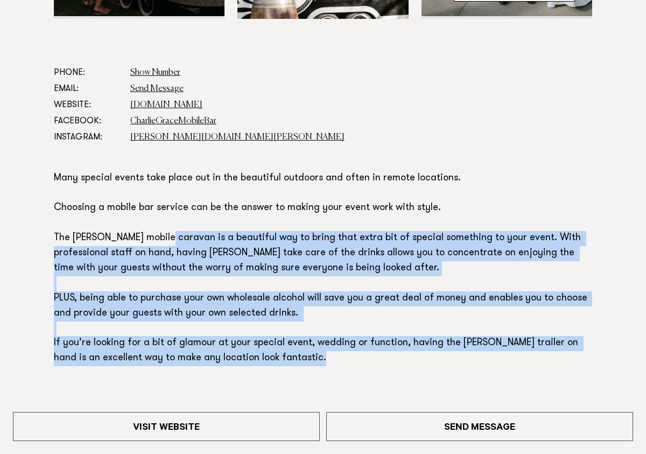
drag, startPoint x: 347, startPoint y: 358, endPoint x: 156, endPoint y: 244, distance: 222.4
click at [156, 244] on p "Many special events take place out in the beautiful outdoors and often in remot…" at bounding box center [323, 268] width 538 height 195
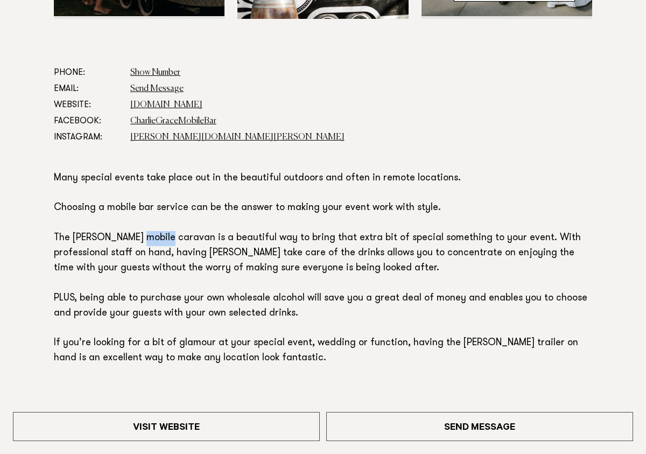
click at [156, 244] on p "Many special events take place out in the beautiful outdoors and often in remot…" at bounding box center [323, 268] width 538 height 195
drag, startPoint x: 74, startPoint y: 177, endPoint x: 9, endPoint y: 175, distance: 65.7
click at [66, 177] on p "Many special events take place out in the beautiful outdoors and often in remot…" at bounding box center [323, 268] width 538 height 195
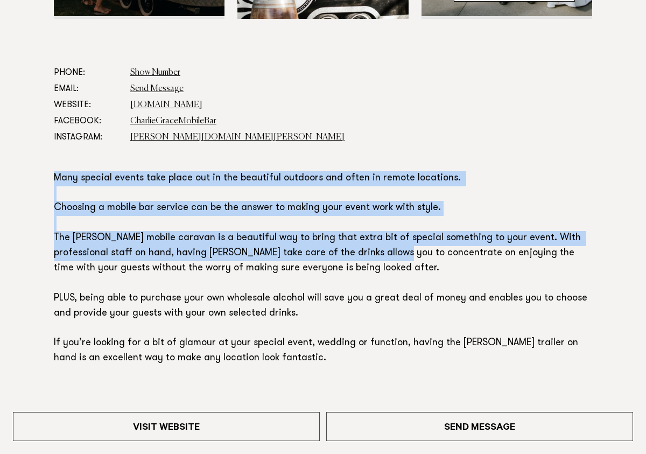
drag, startPoint x: 54, startPoint y: 174, endPoint x: 396, endPoint y: 255, distance: 351.3
click at [397, 255] on div "Phone: Show Number 021 273 3968 Email: Send Message Website: www.charliegrace.c…" at bounding box center [323, 239] width 629 height 348
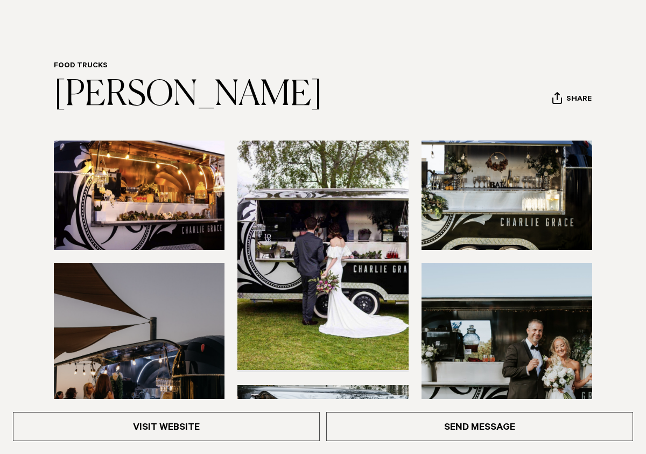
scroll to position [62, 0]
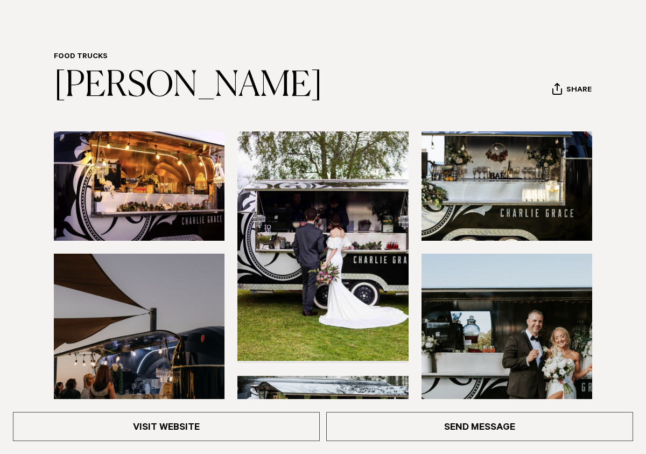
click at [113, 205] on img at bounding box center [139, 185] width 171 height 109
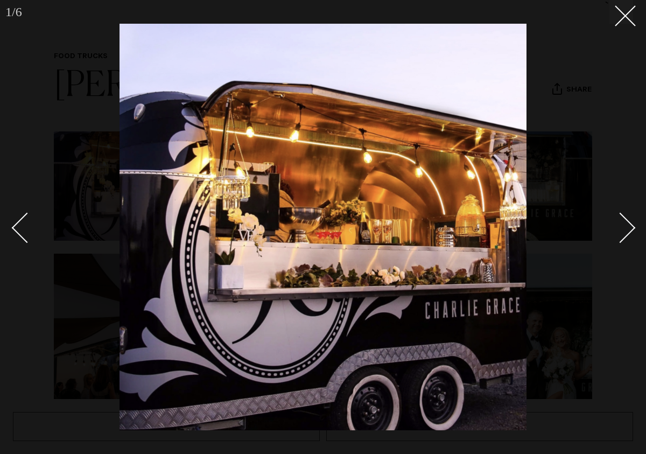
click at [620, 223] on div "Next slide" at bounding box center [620, 227] width 31 height 31
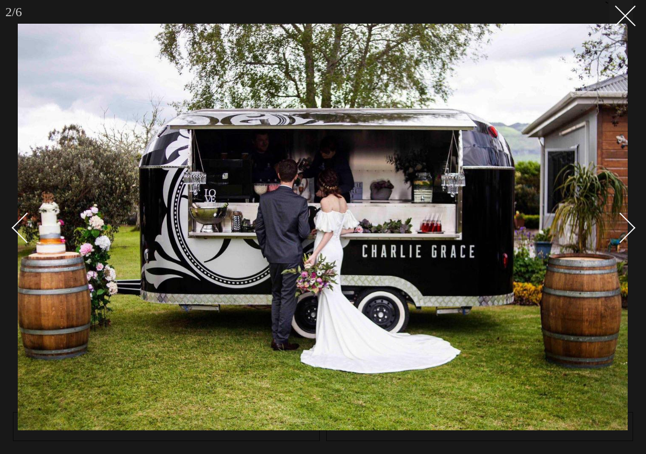
click at [620, 223] on div "Next slide" at bounding box center [620, 227] width 31 height 31
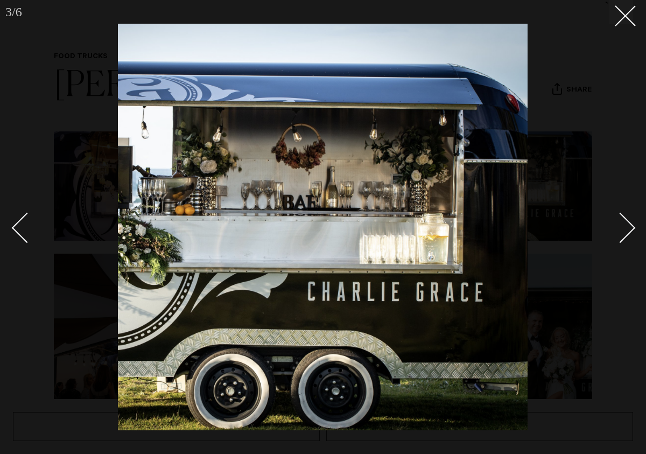
click at [620, 223] on div "Next slide" at bounding box center [620, 227] width 31 height 31
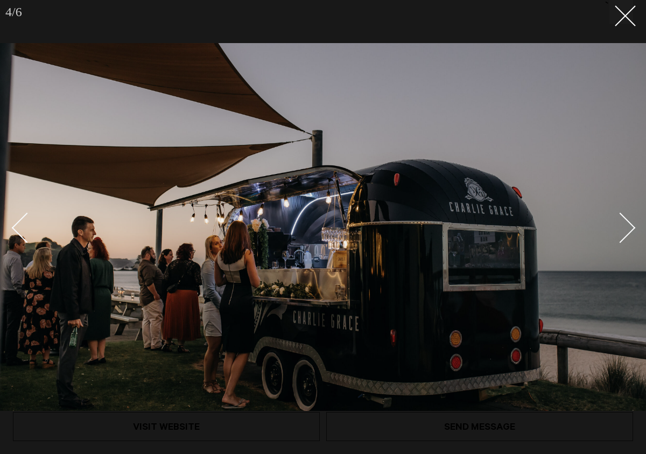
click at [620, 223] on div "Next slide" at bounding box center [620, 227] width 31 height 31
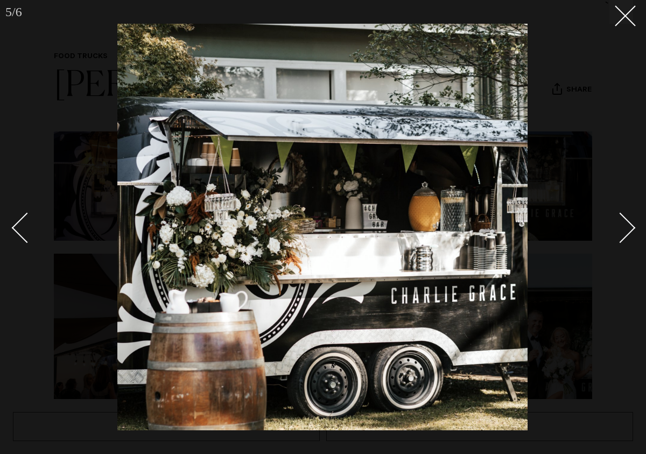
drag, startPoint x: 622, startPoint y: 223, endPoint x: 630, endPoint y: 219, distance: 9.0
click at [623, 223] on div "Next slide" at bounding box center [620, 227] width 31 height 31
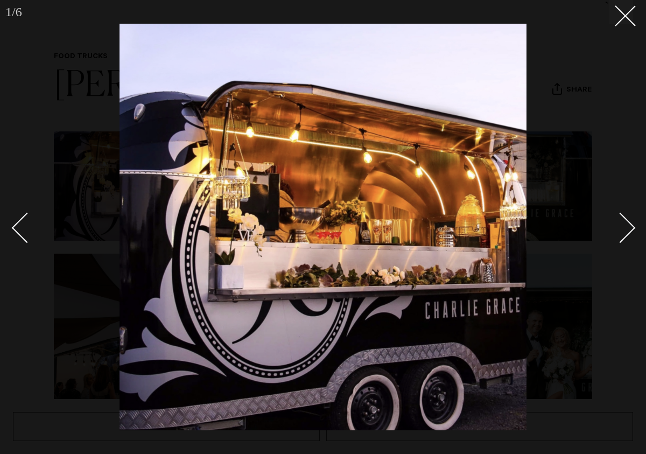
drag, startPoint x: 617, startPoint y: 18, endPoint x: 568, endPoint y: 26, distance: 49.7
click at [617, 18] on icon at bounding box center [621, 11] width 13 height 13
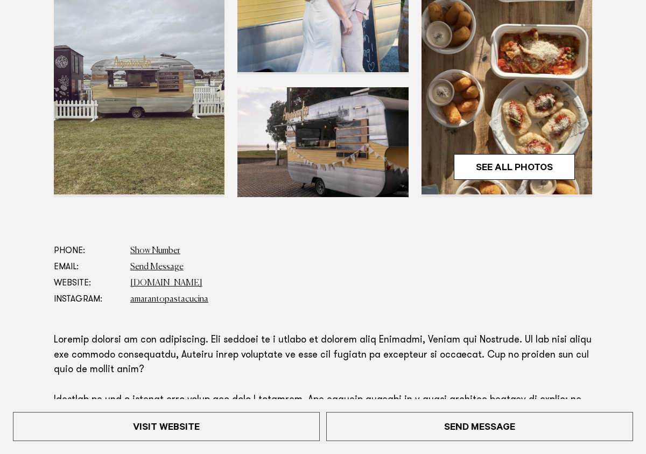
scroll to position [352, 0]
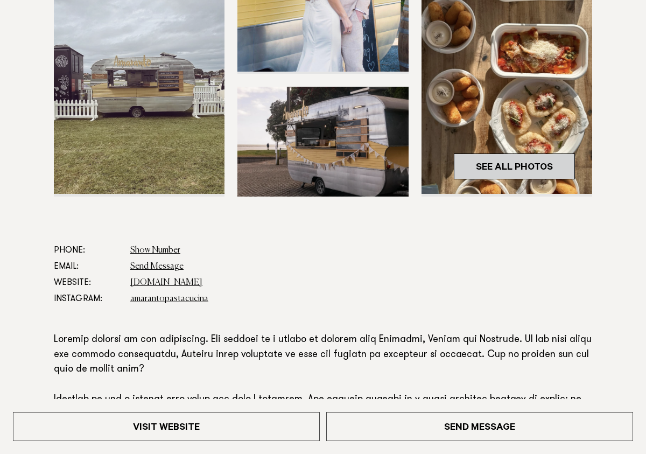
click at [486, 168] on link "See All Photos" at bounding box center [514, 166] width 121 height 26
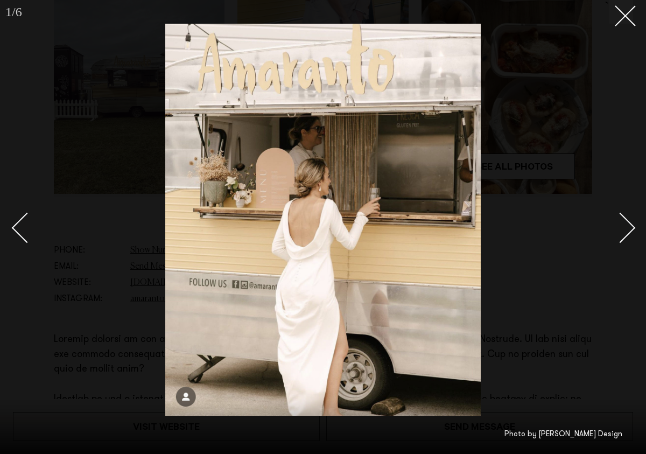
click at [634, 211] on div at bounding box center [323, 227] width 646 height 454
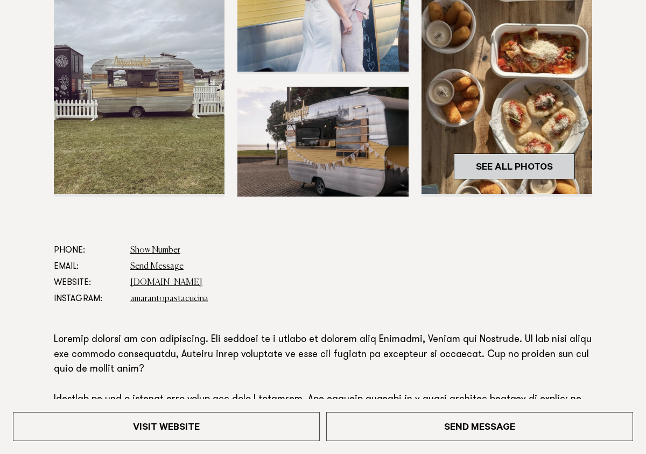
click at [528, 170] on link "See All Photos" at bounding box center [514, 166] width 121 height 26
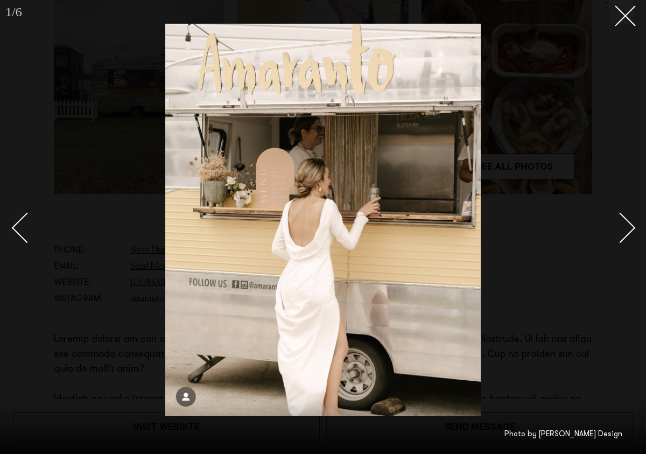
click at [629, 239] on link at bounding box center [615, 227] width 38 height 54
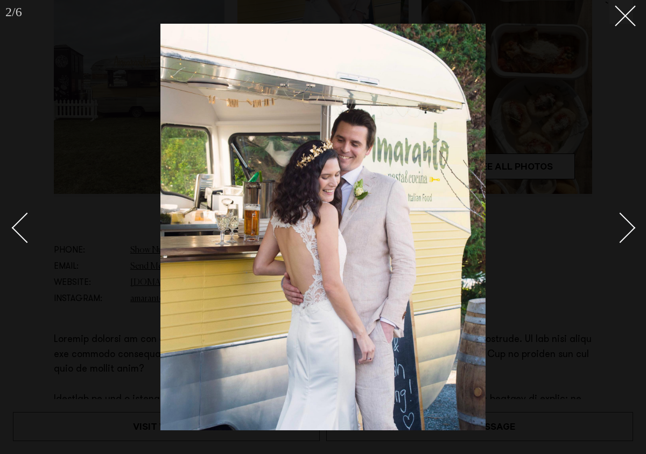
click at [628, 234] on div "Next slide" at bounding box center [620, 227] width 31 height 31
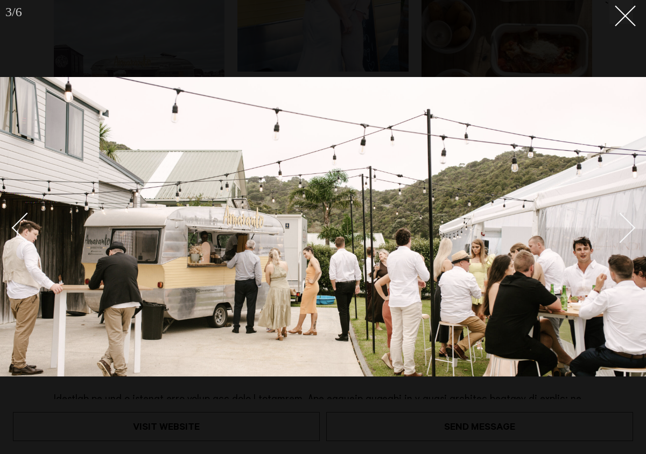
click at [622, 230] on div "Next slide" at bounding box center [620, 227] width 31 height 31
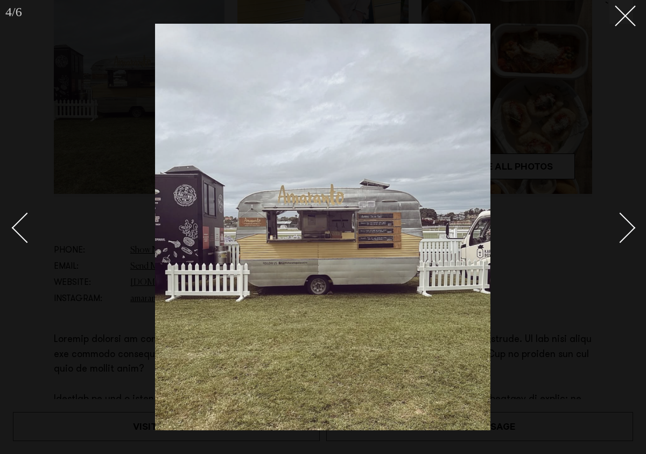
click at [624, 229] on div "Next slide" at bounding box center [620, 227] width 31 height 31
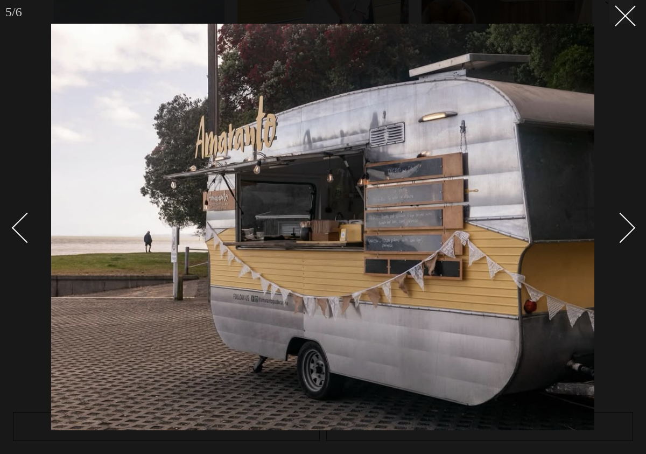
click at [624, 229] on div "Next slide" at bounding box center [620, 227] width 31 height 31
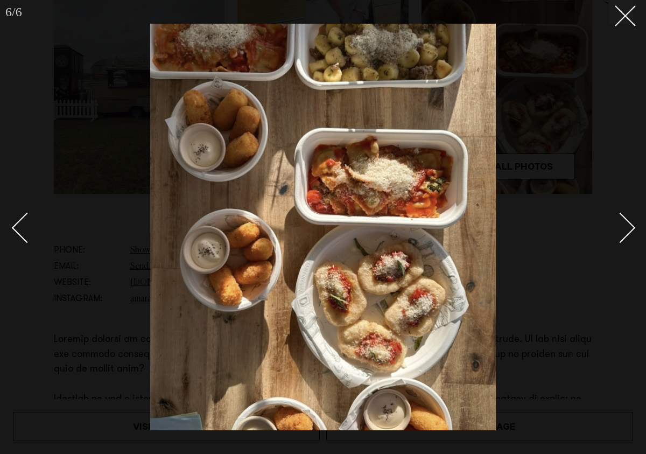
click at [624, 229] on div "Next slide" at bounding box center [620, 227] width 31 height 31
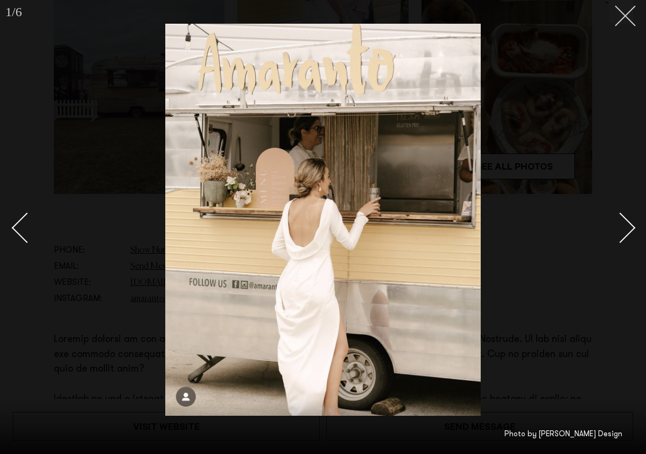
click at [614, 12] on button at bounding box center [622, 12] width 24 height 24
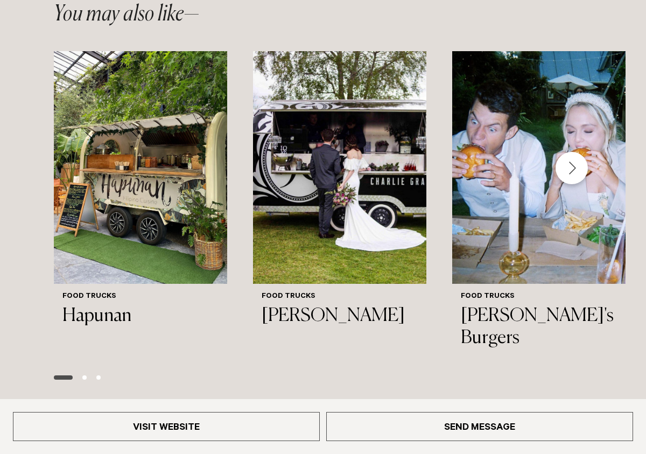
scroll to position [1104, 0]
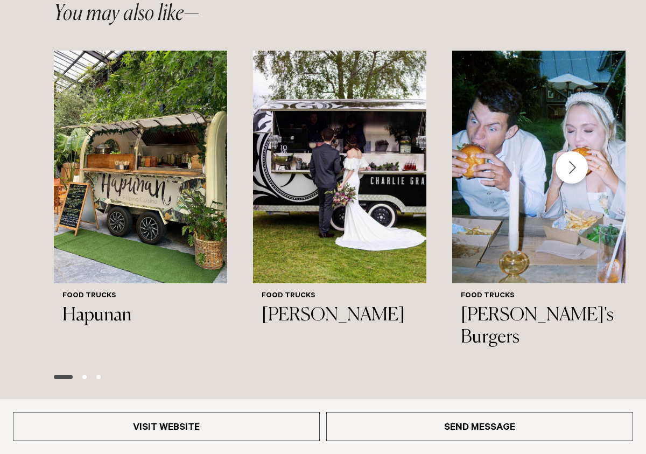
click at [573, 151] on div "Next slide" at bounding box center [572, 167] width 32 height 32
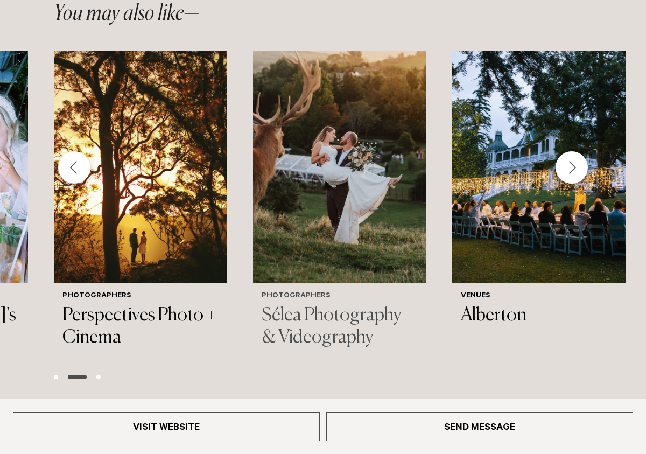
click at [306, 195] on img "5 / 6" at bounding box center [339, 167] width 173 height 233
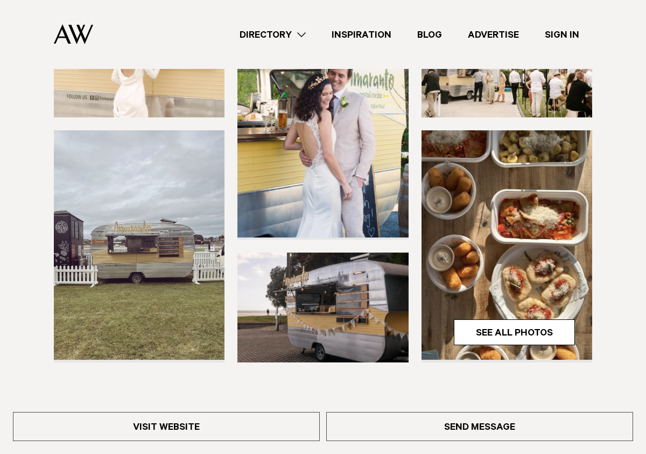
scroll to position [164, 0]
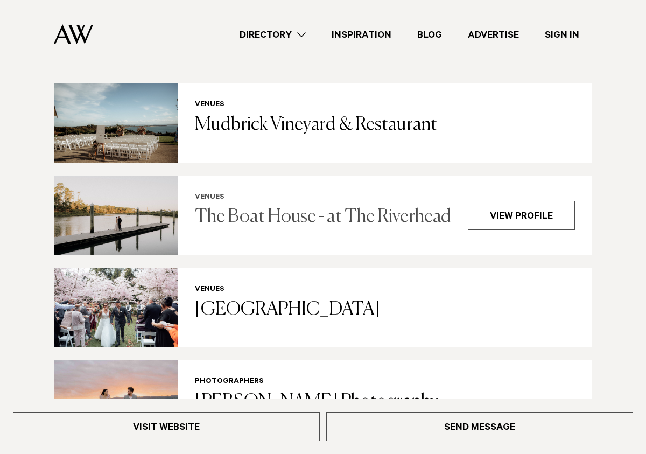
scroll to position [2015, 0]
